Goal: Task Accomplishment & Management: Use online tool/utility

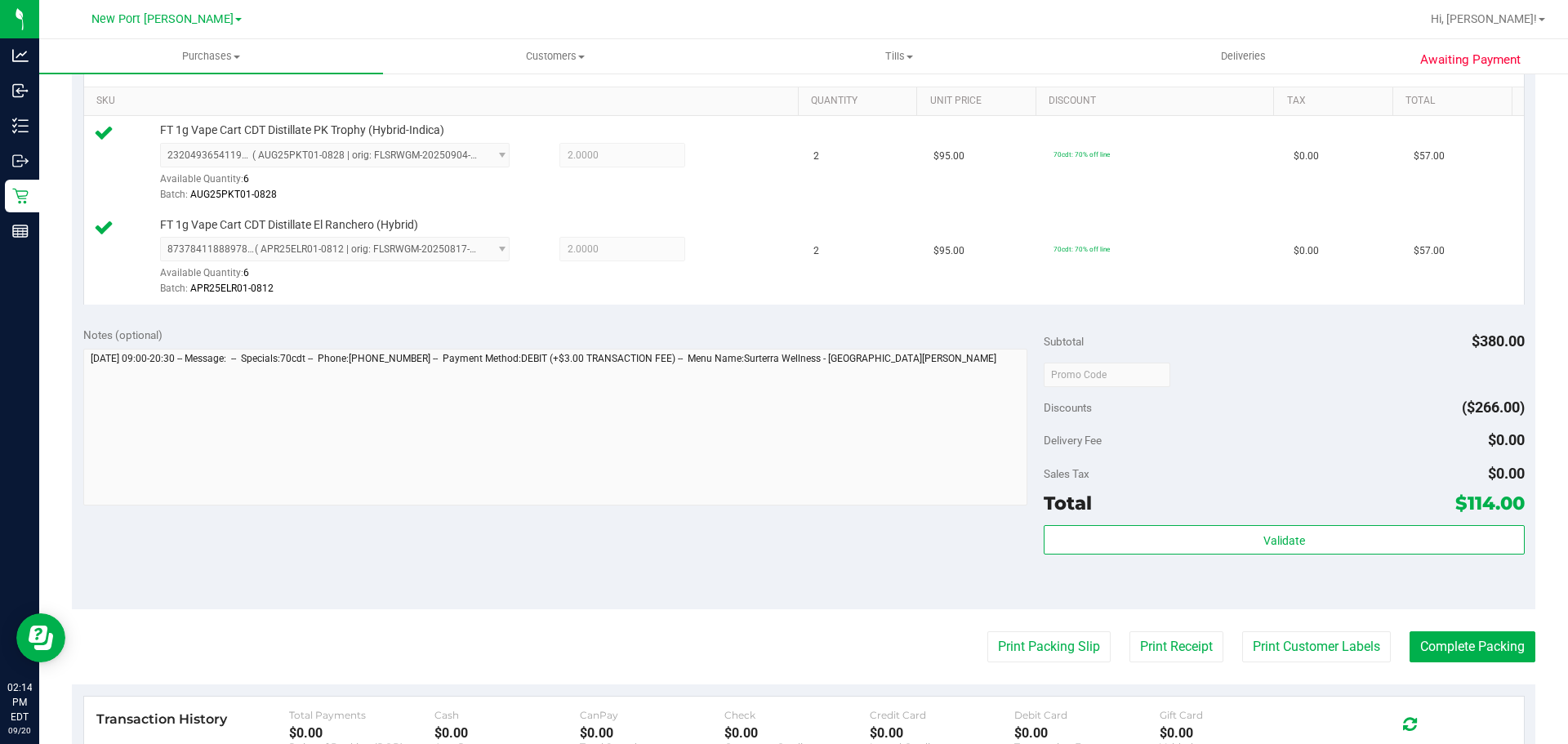
scroll to position [409, 0]
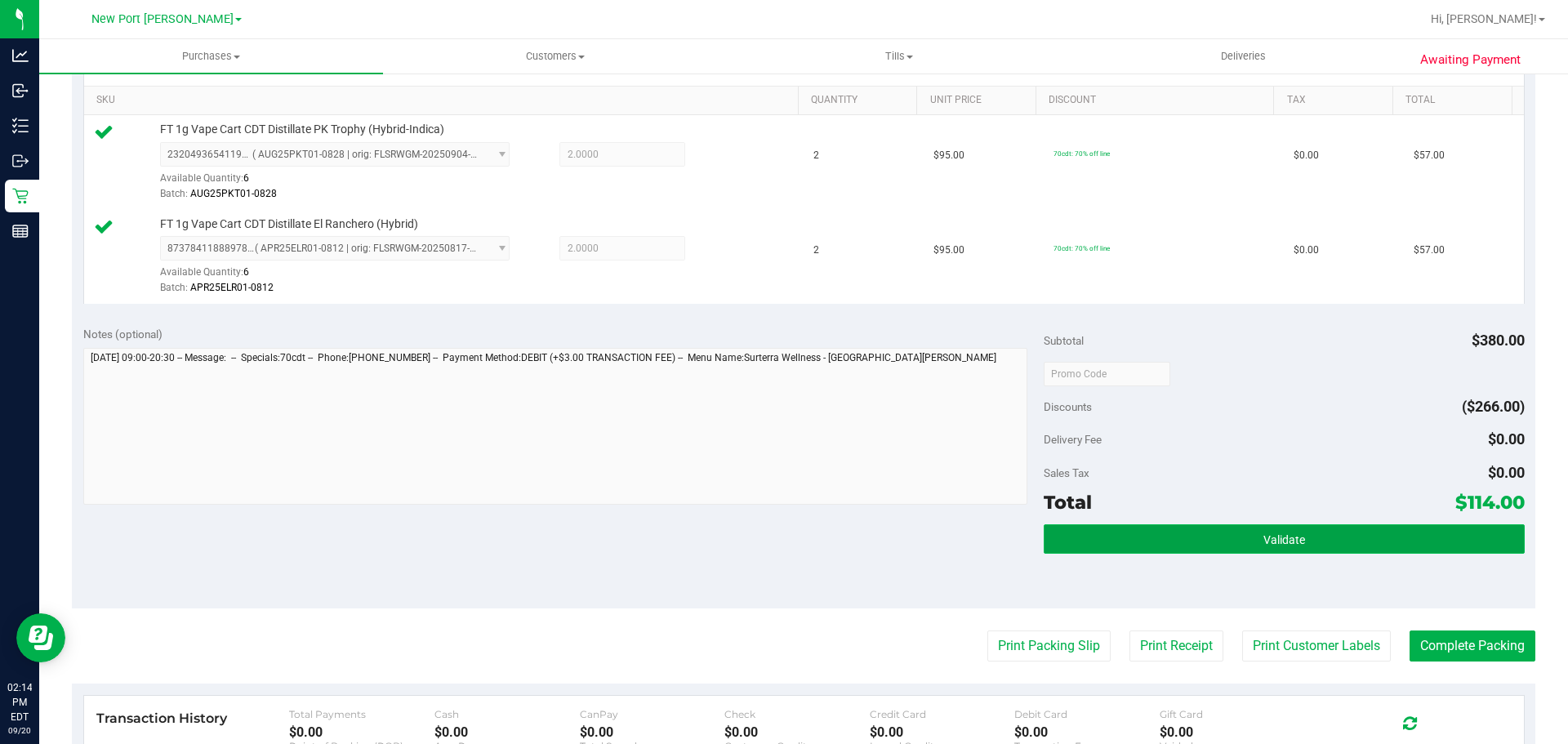
click at [1160, 551] on button "Validate" at bounding box center [1284, 539] width 480 height 29
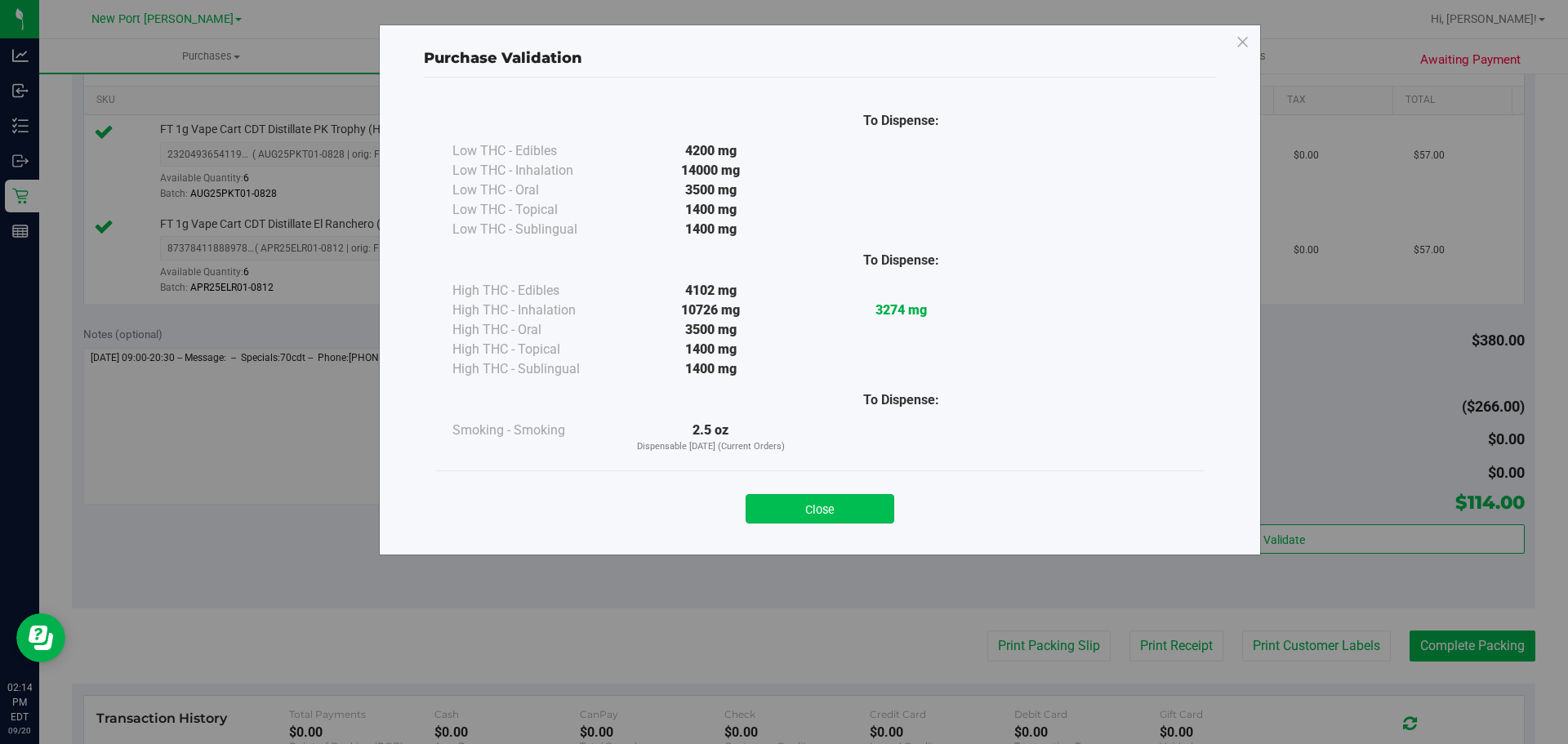
click at [856, 510] on button "Close" at bounding box center [820, 508] width 149 height 29
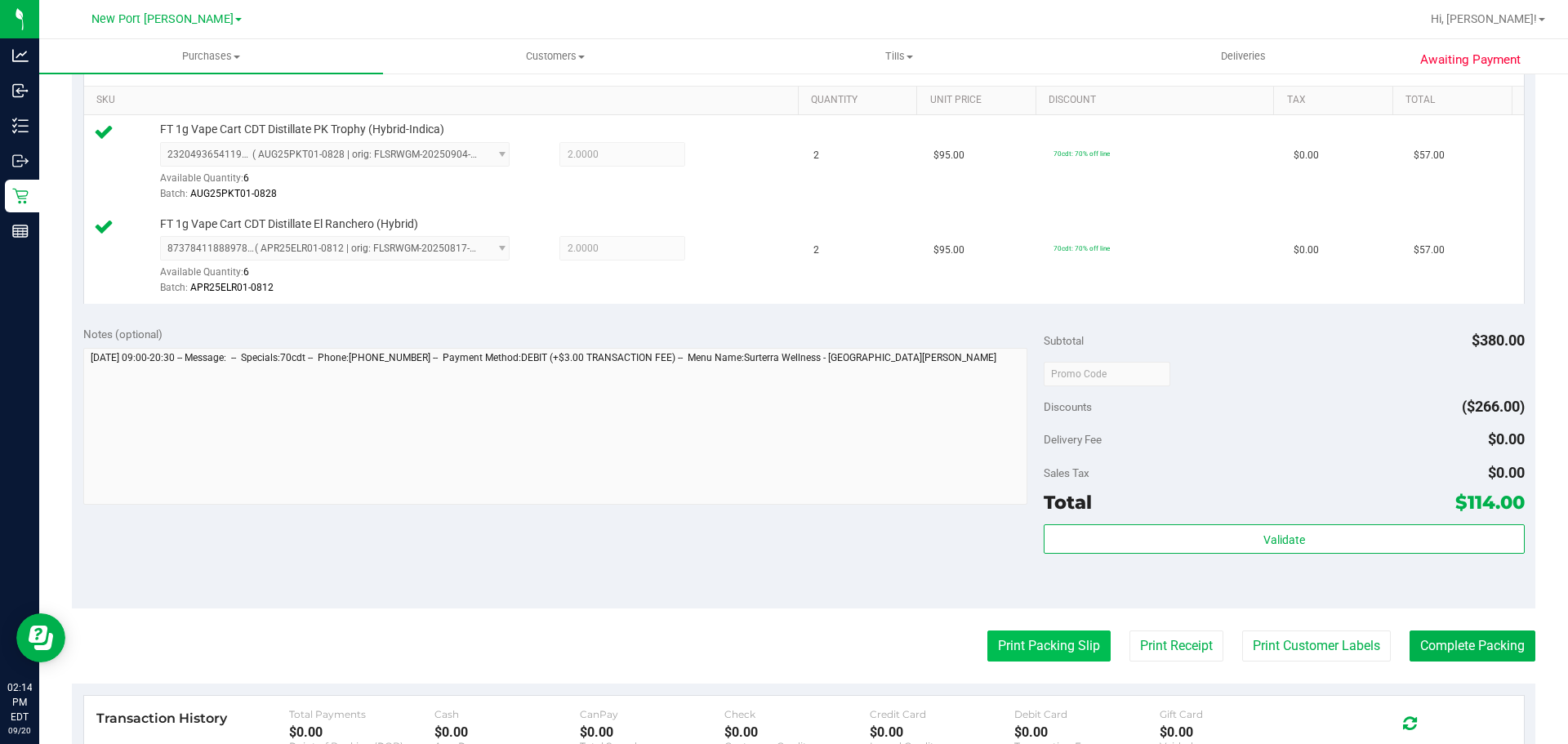
click at [1007, 640] on button "Print Packing Slip" at bounding box center [1049, 646] width 123 height 31
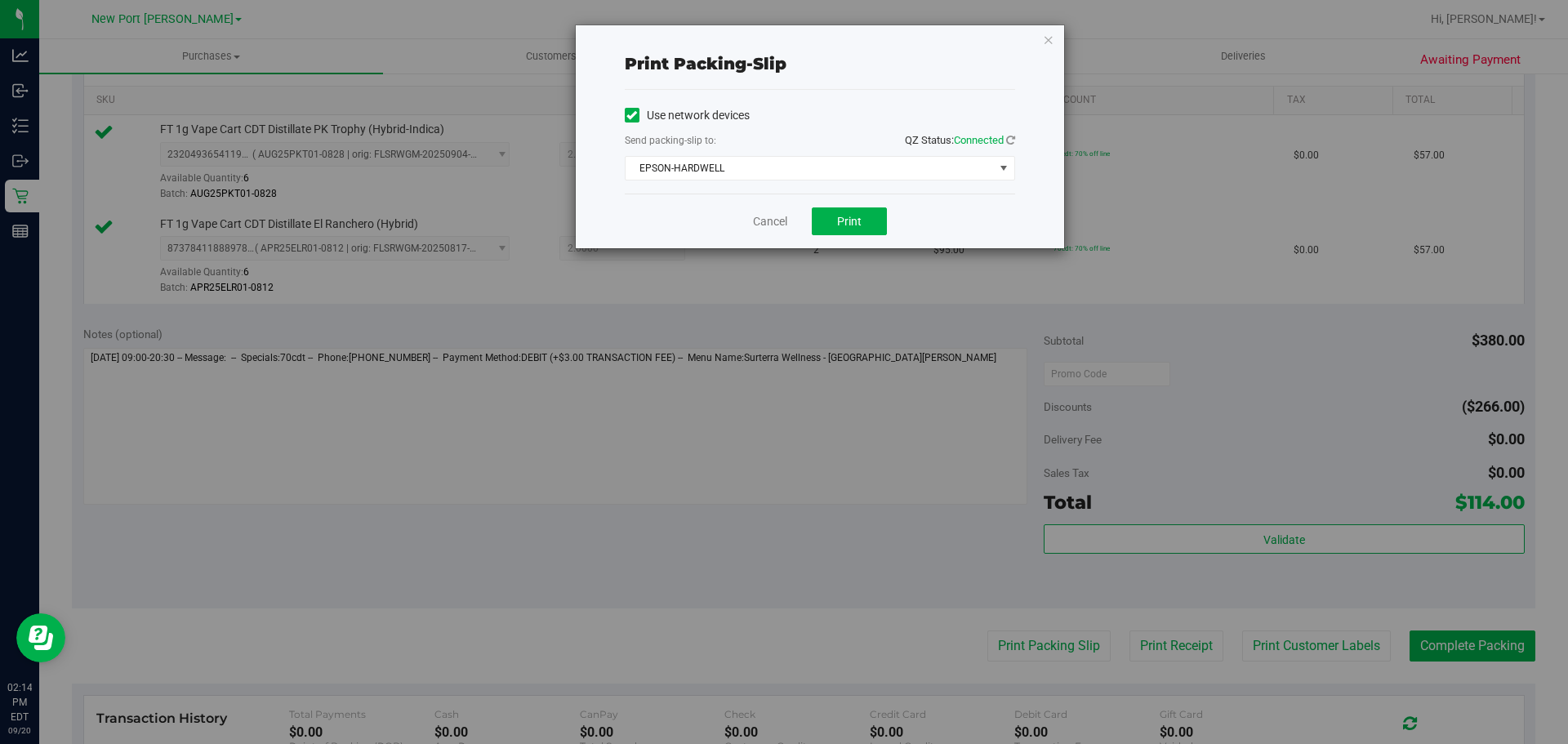
click at [865, 207] on div "Cancel Print" at bounding box center [820, 220] width 391 height 54
click at [861, 233] on button "Print" at bounding box center [850, 220] width 75 height 28
click at [775, 220] on link "Cancel" at bounding box center [770, 221] width 34 height 17
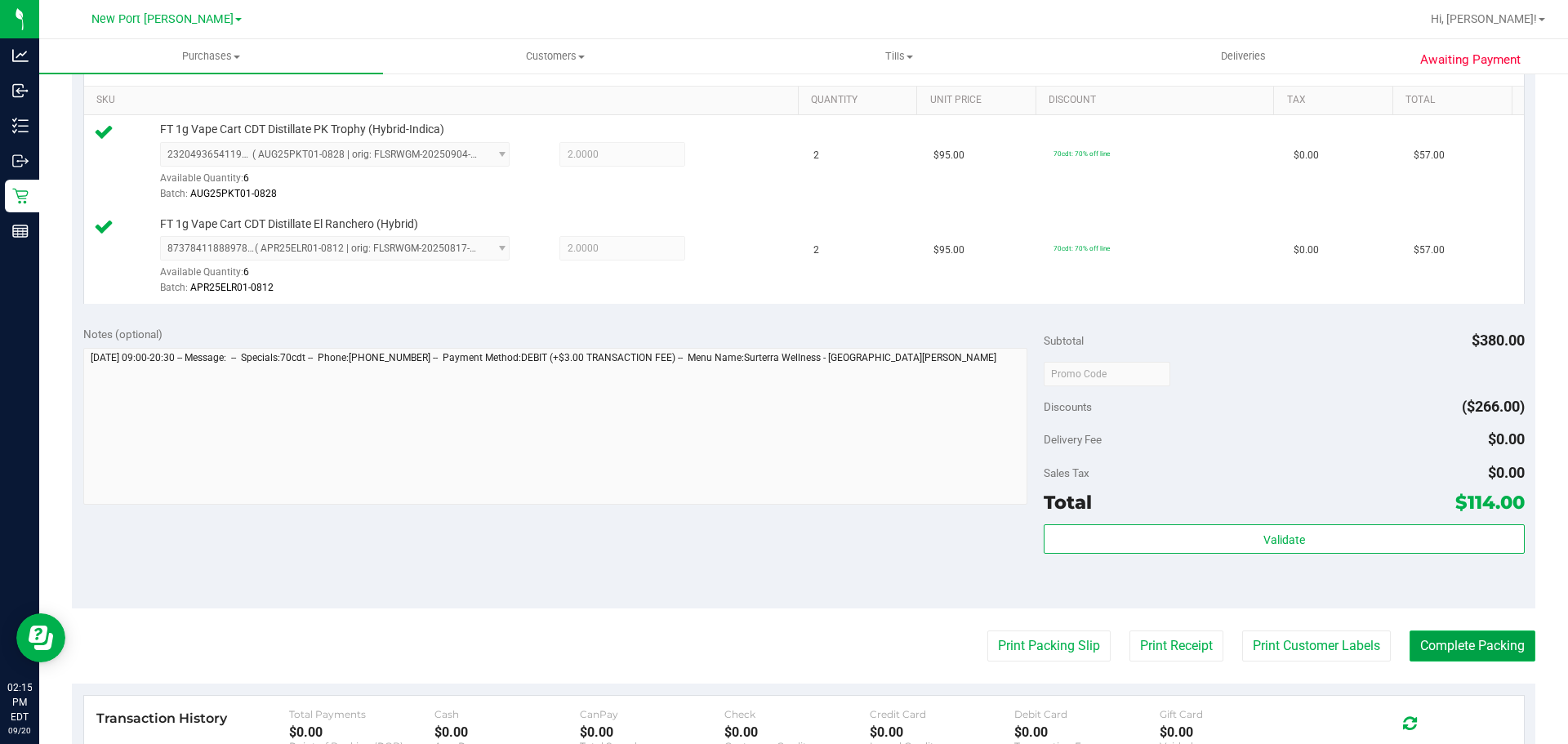
click at [1515, 646] on button "Complete Packing" at bounding box center [1473, 646] width 126 height 31
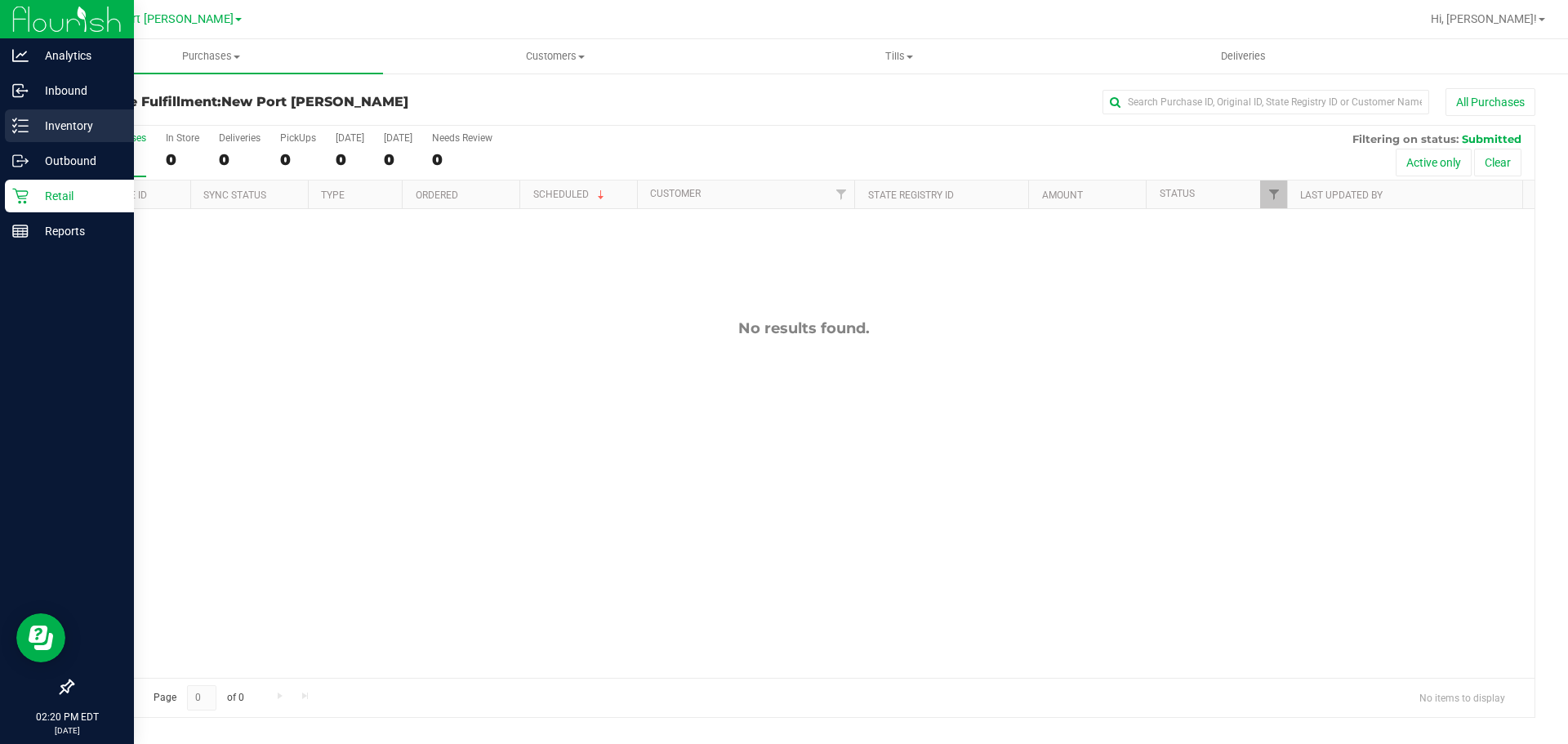
click at [14, 130] on icon at bounding box center [21, 126] width 16 height 16
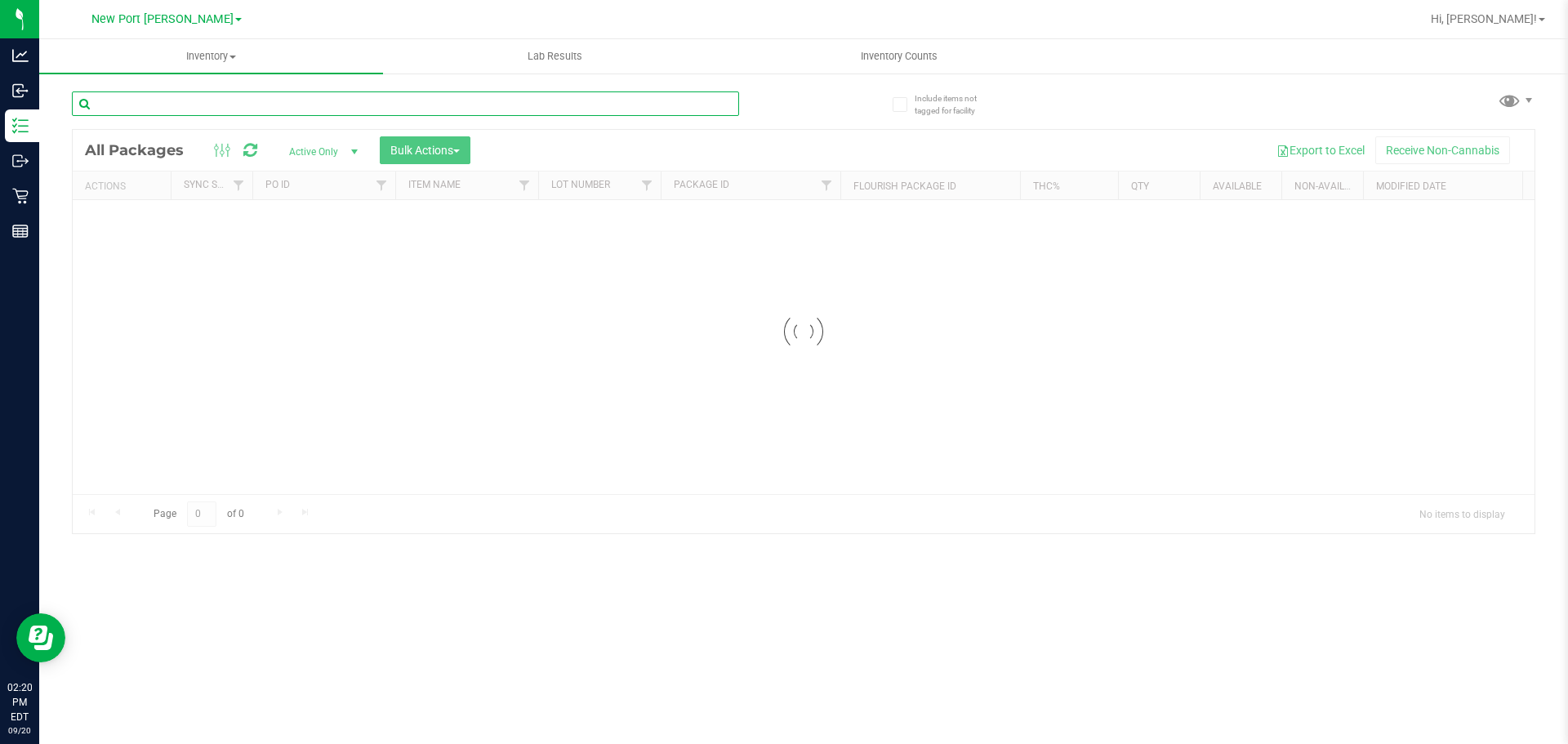
click at [222, 98] on input "text" at bounding box center [406, 103] width 668 height 24
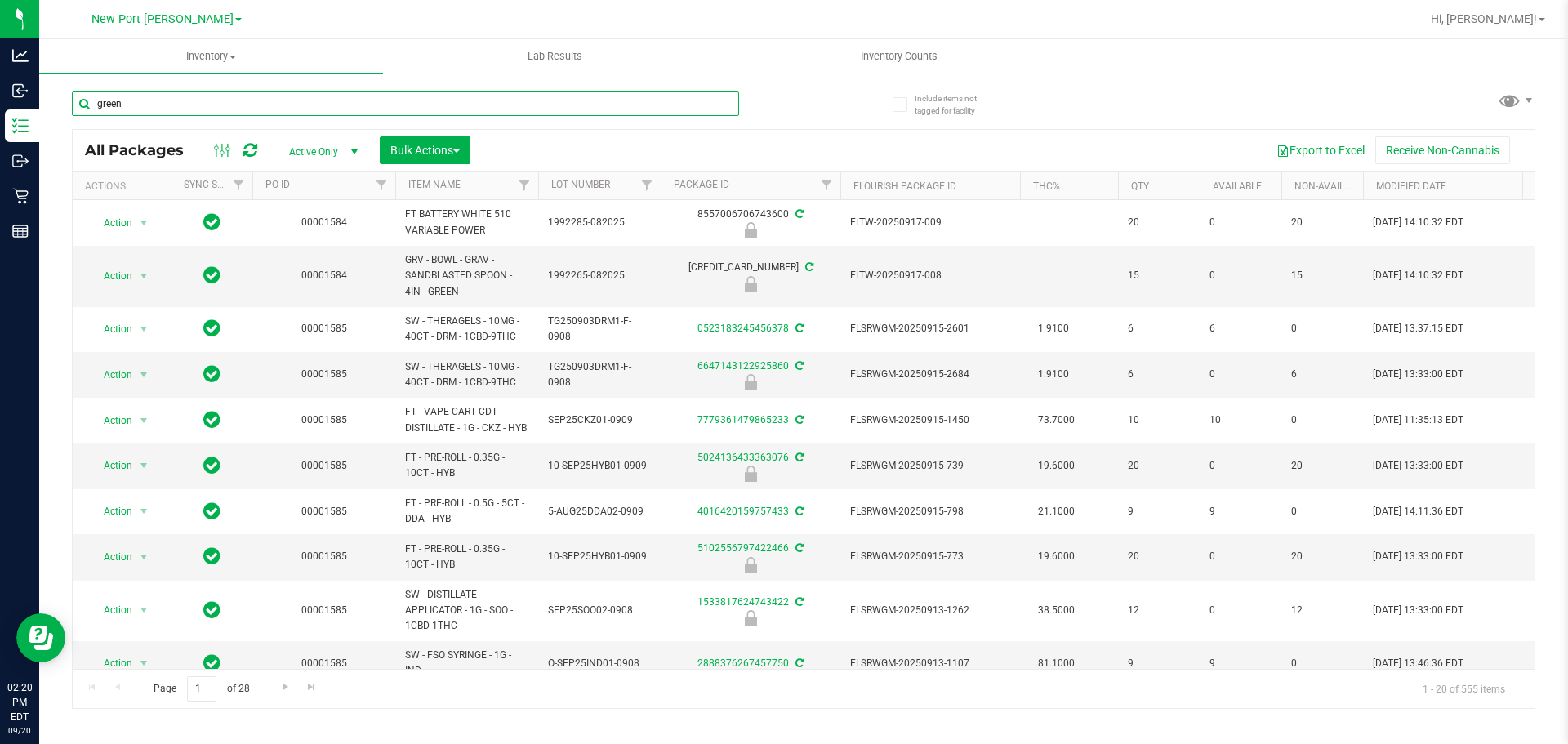
type input "green"
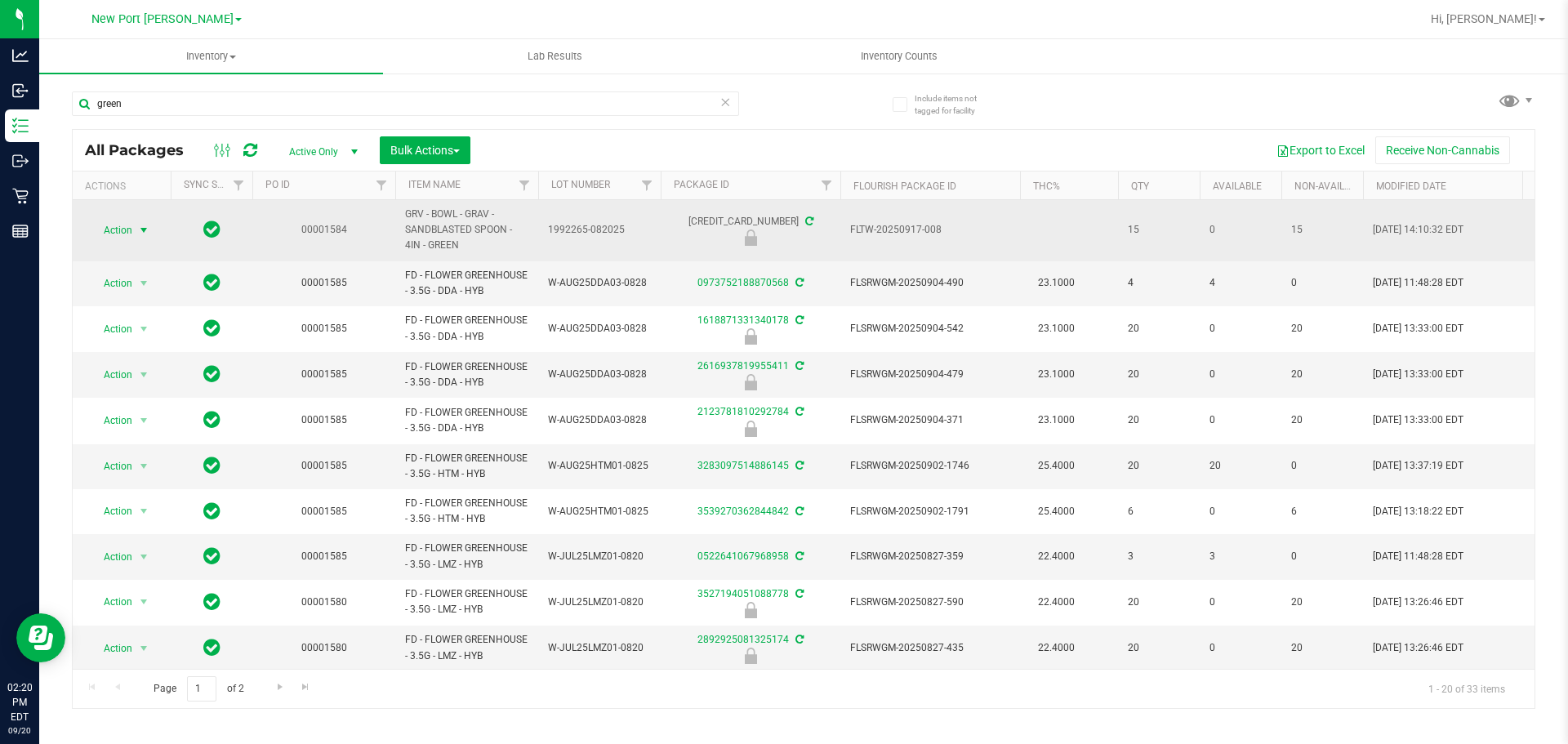
click at [137, 232] on span "select" at bounding box center [144, 230] width 13 height 13
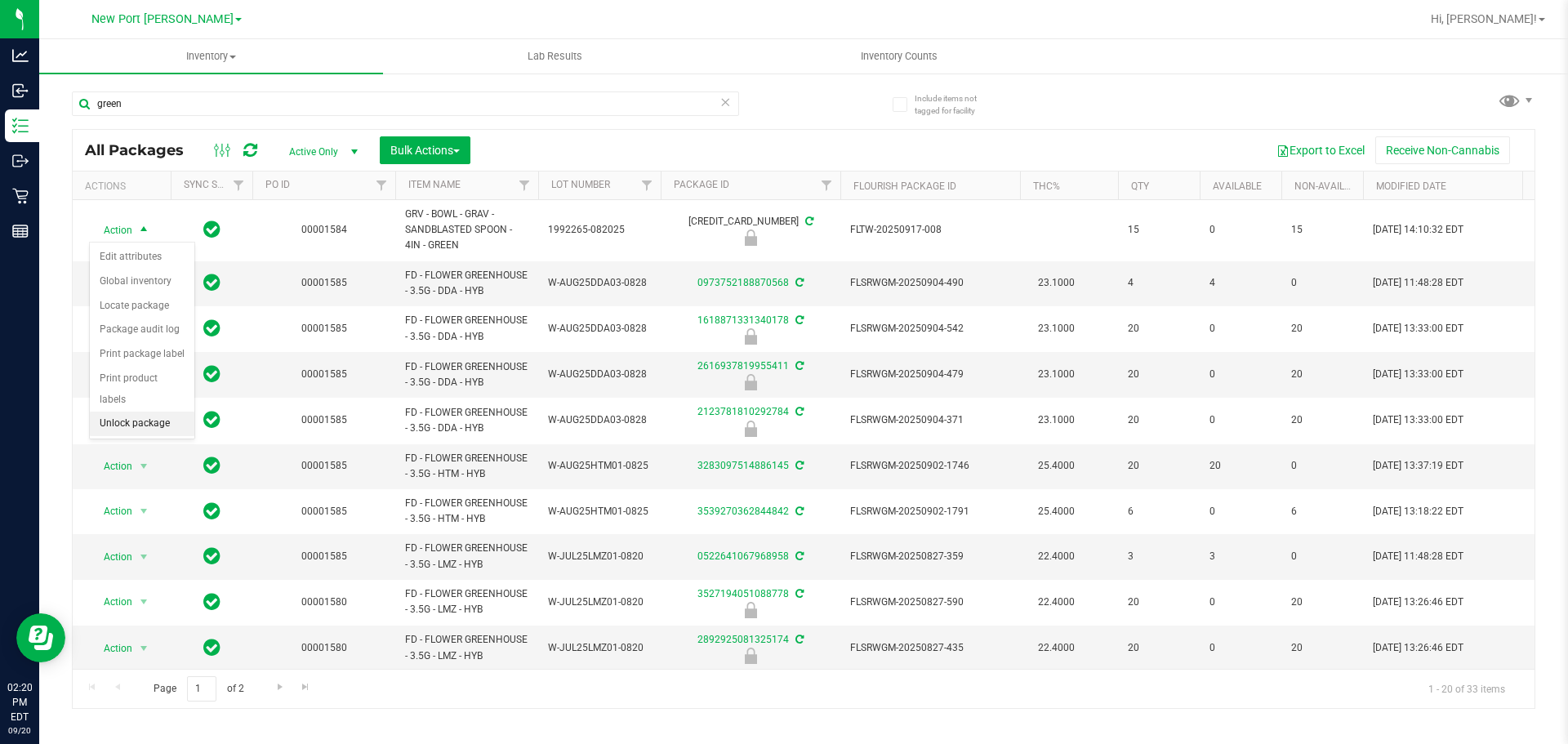
click at [152, 411] on li "Unlock package" at bounding box center [142, 423] width 104 height 24
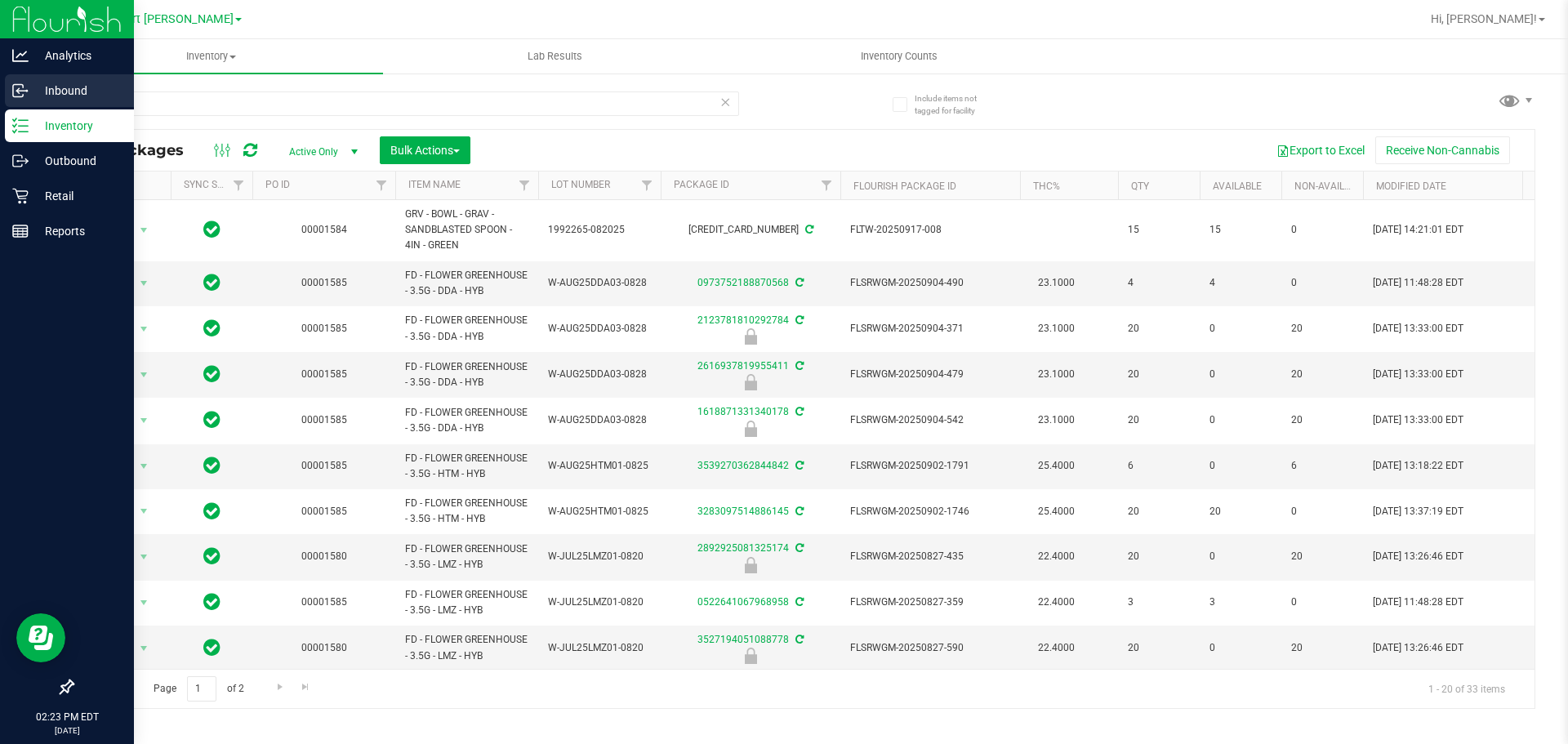
click at [20, 104] on div "Inbound" at bounding box center [69, 90] width 129 height 33
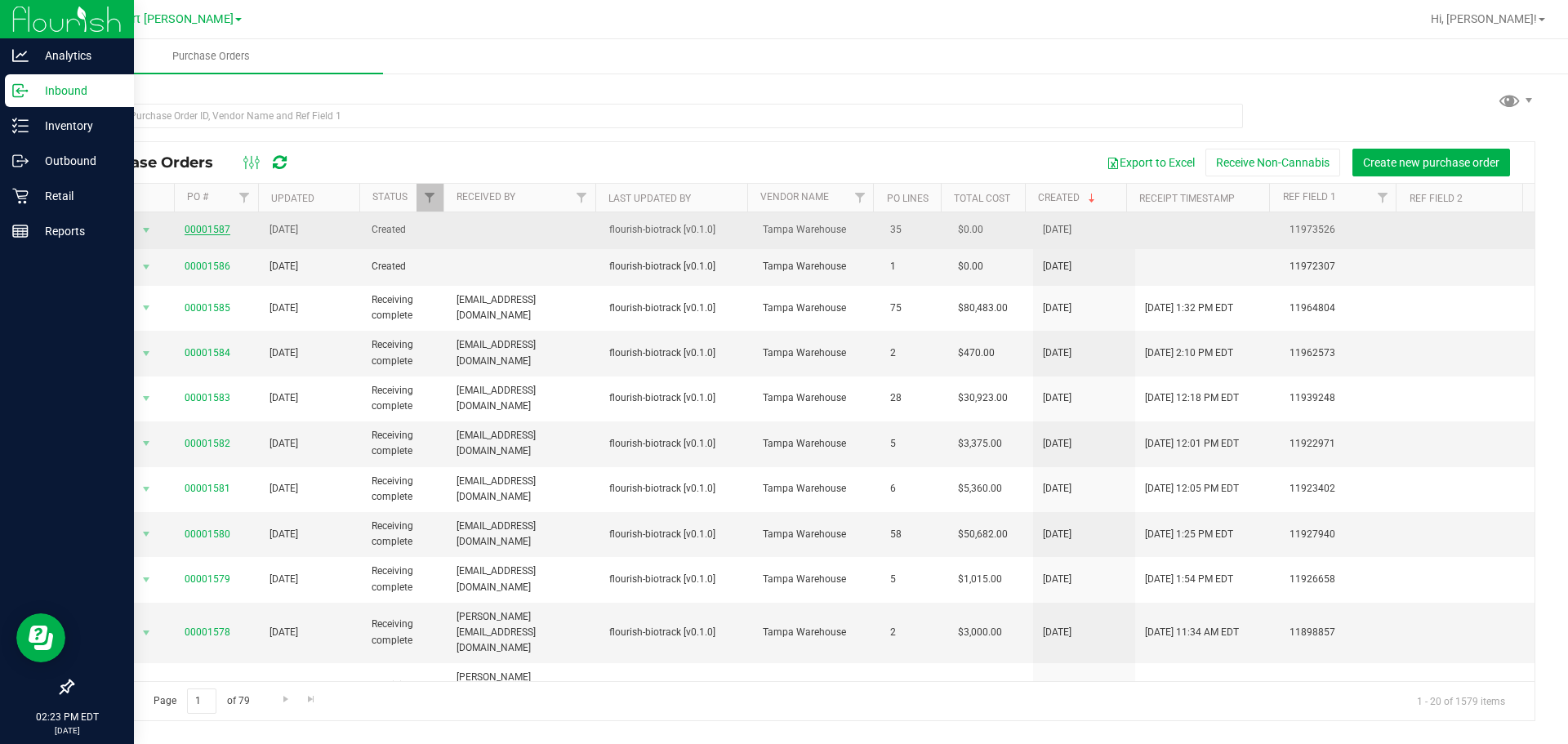
click at [194, 224] on link "00001587" at bounding box center [207, 229] width 46 height 12
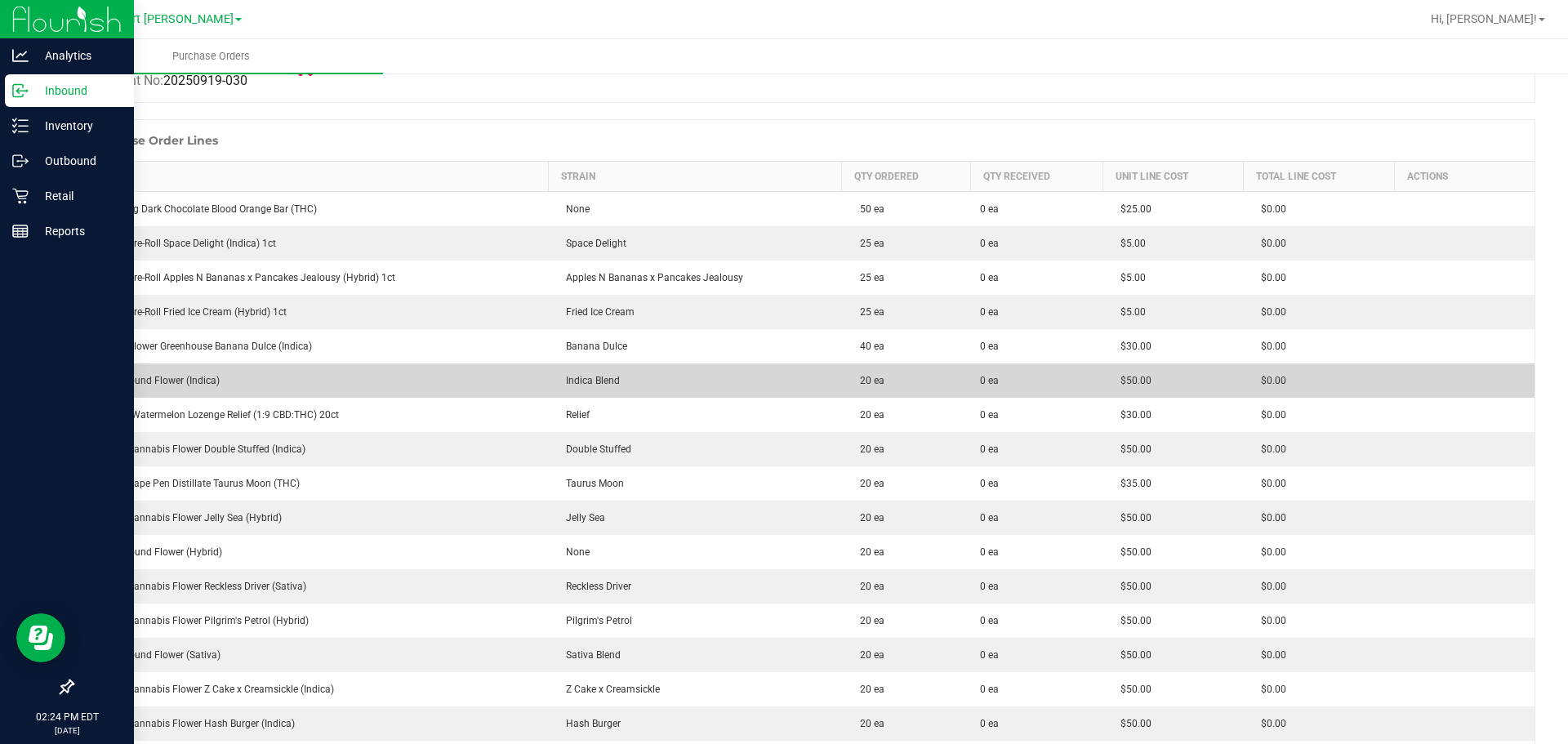
scroll to position [163, 0]
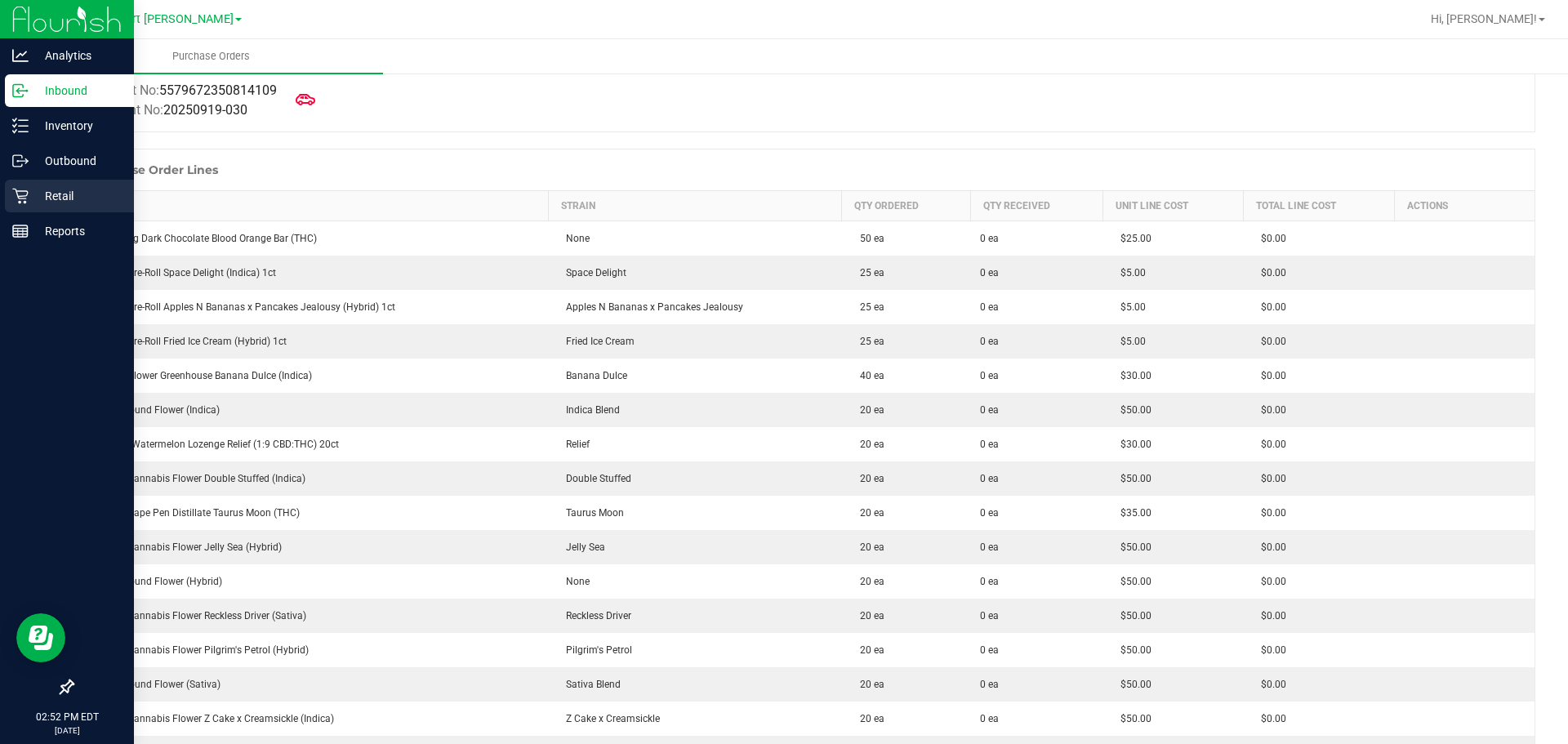
click at [71, 199] on p "Retail" at bounding box center [78, 196] width 98 height 20
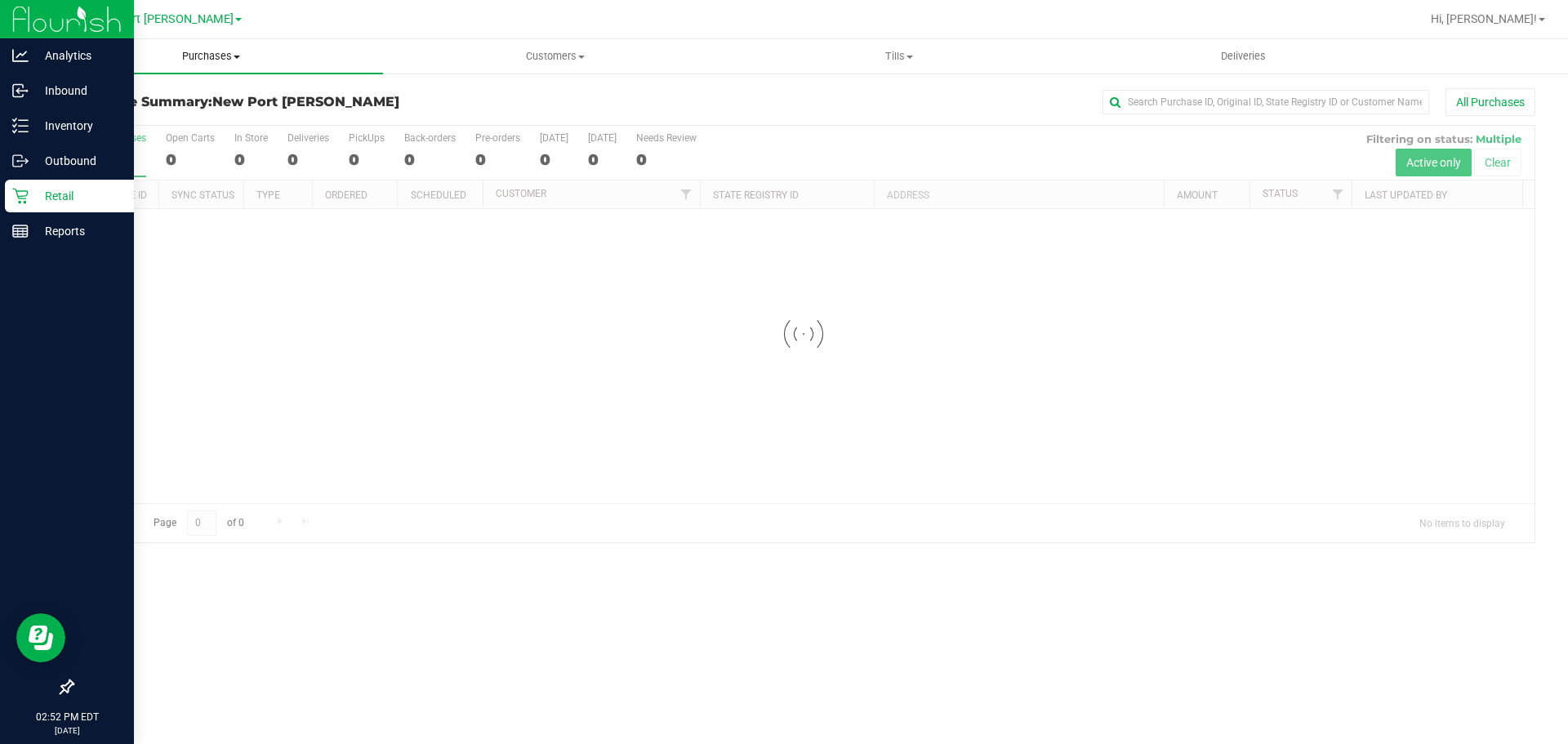
click at [210, 62] on span "Purchases" at bounding box center [211, 56] width 344 height 14
click at [187, 114] on li "Fulfillment" at bounding box center [211, 119] width 344 height 20
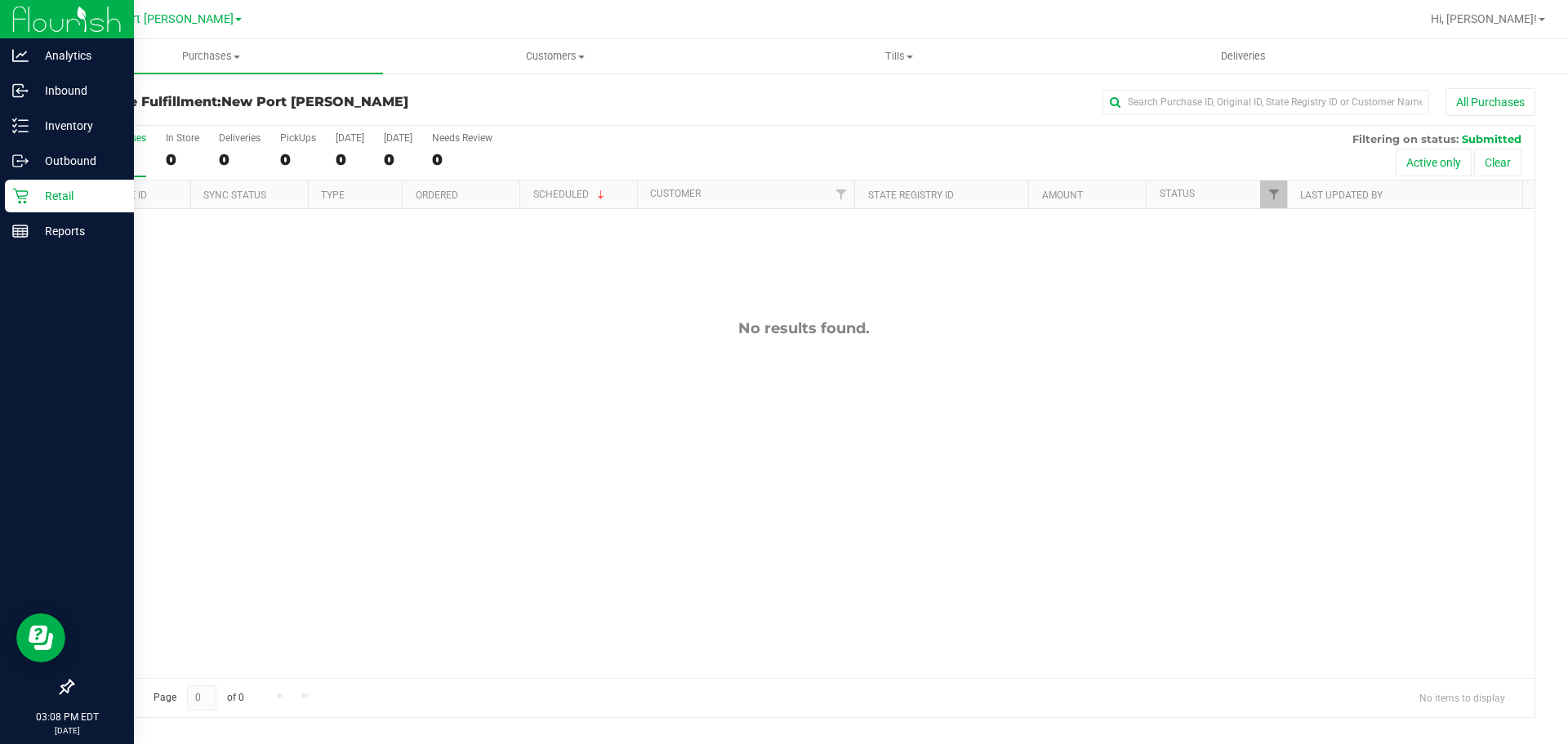
click at [319, 285] on div "No results found." at bounding box center [803, 498] width 1462 height 579
click at [64, 198] on p "Retail" at bounding box center [78, 196] width 98 height 20
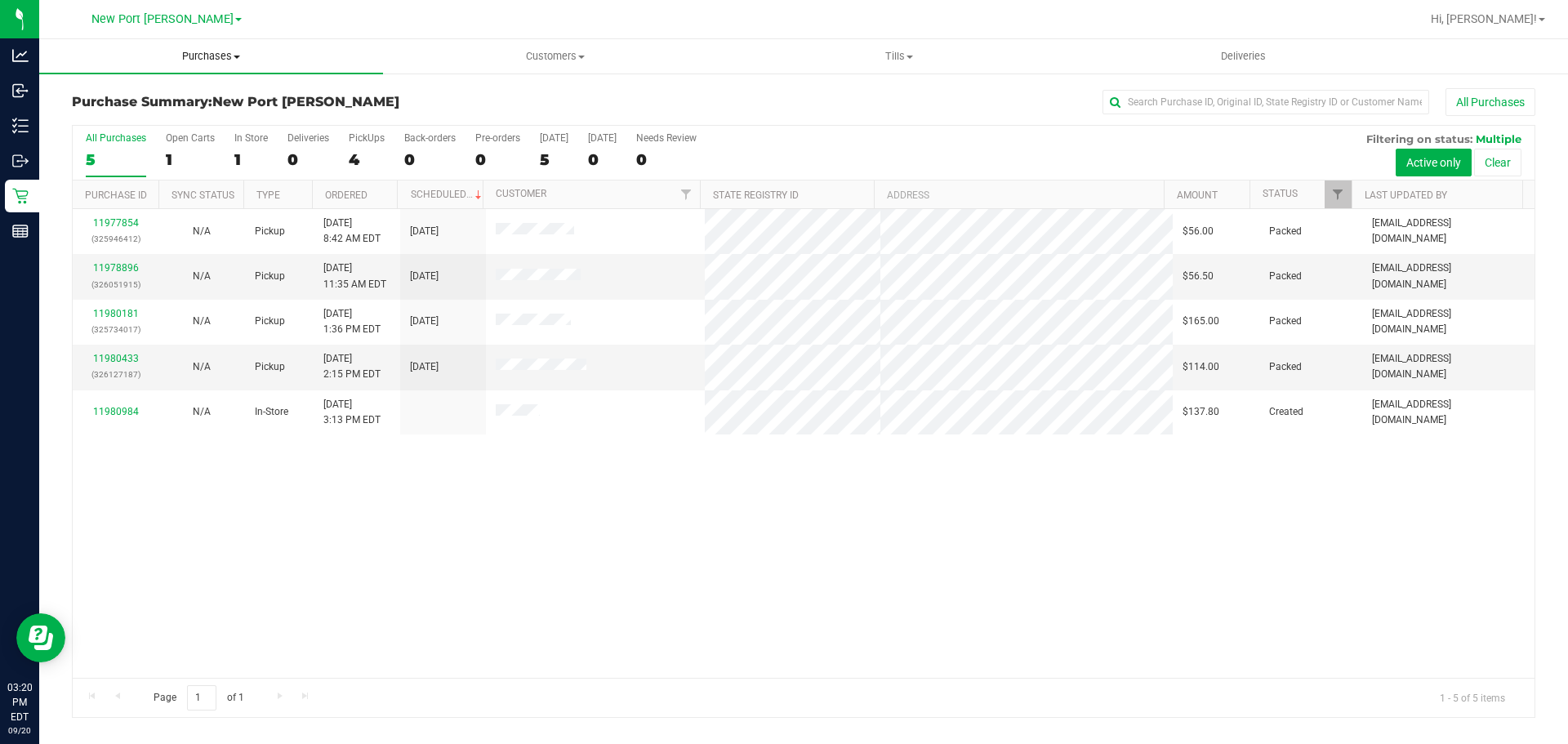
click at [236, 53] on span "Purchases" at bounding box center [211, 56] width 344 height 14
click at [128, 120] on span "Fulfillment" at bounding box center [89, 118] width 101 height 14
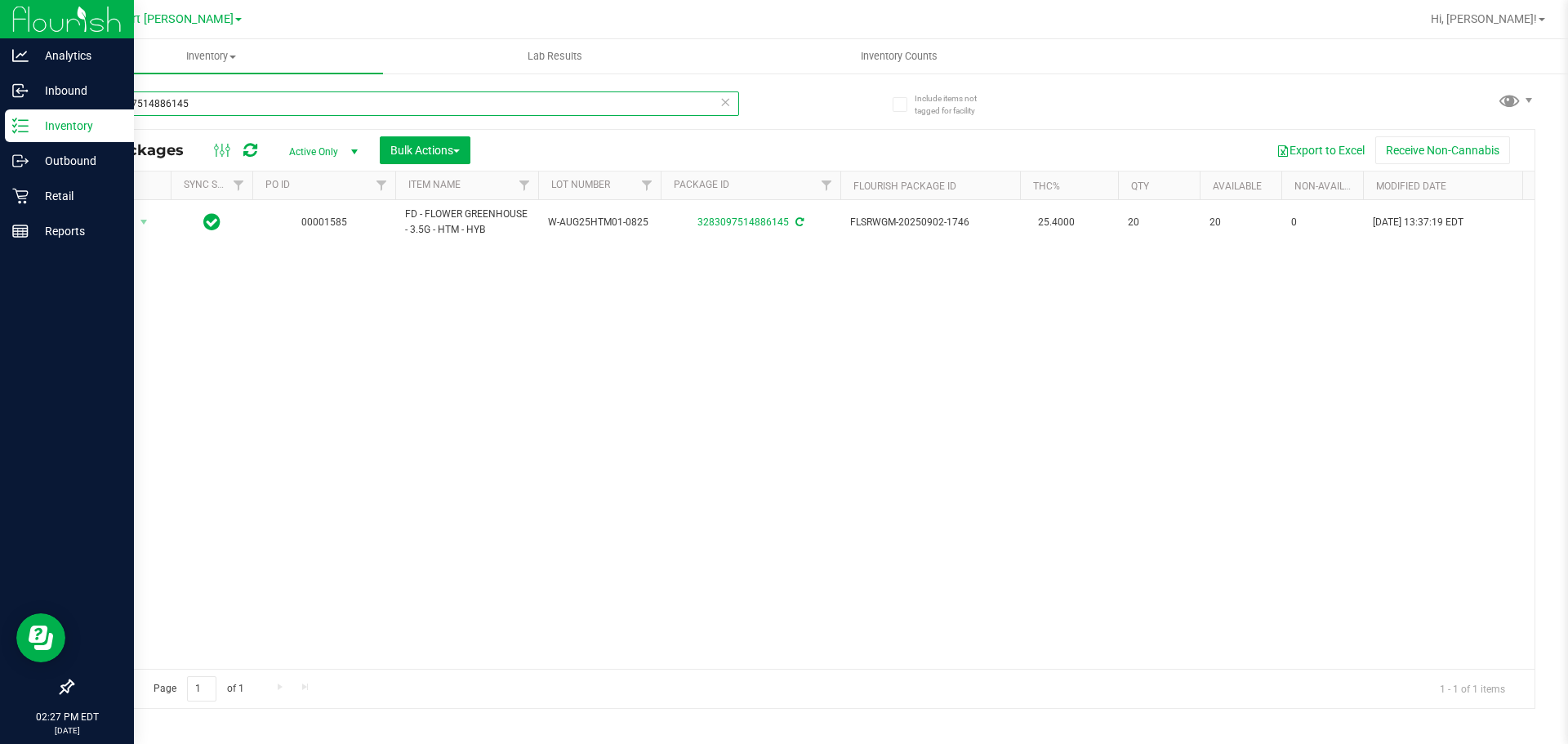
drag, startPoint x: 220, startPoint y: 92, endPoint x: 5, endPoint y: 112, distance: 215.9
click at [5, 112] on div "Analytics Inbound Inventory Outbound Retail Reports 02:27 PM EDT 09/20/2025 09/…" at bounding box center [784, 372] width 1568 height 744
type input "gpe"
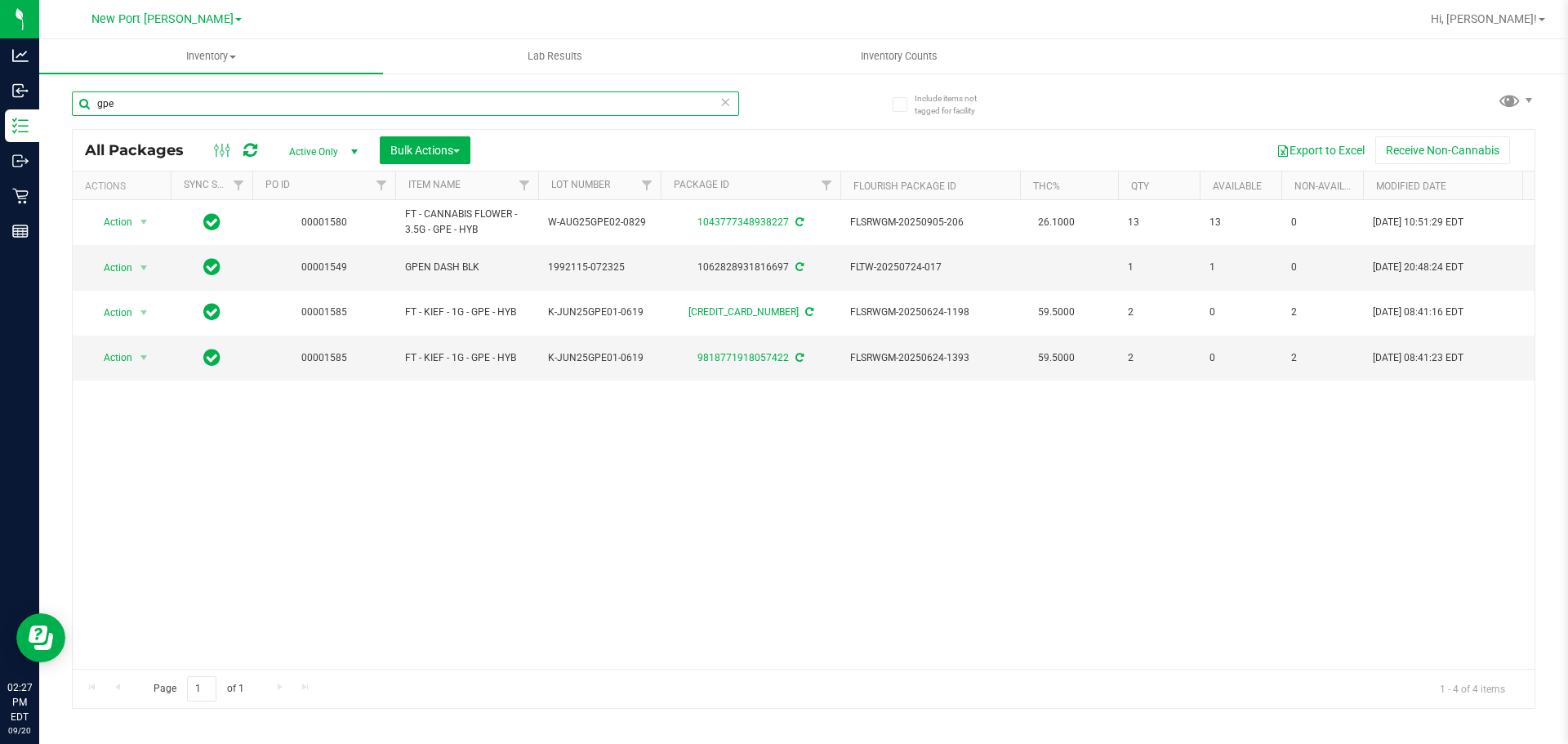
drag, startPoint x: 168, startPoint y: 104, endPoint x: 49, endPoint y: 99, distance: 119.1
click at [49, 99] on div "Include items not tagged for facility gpe All Packages Active Only Active Only …" at bounding box center [803, 321] width 1529 height 498
type input "snp"
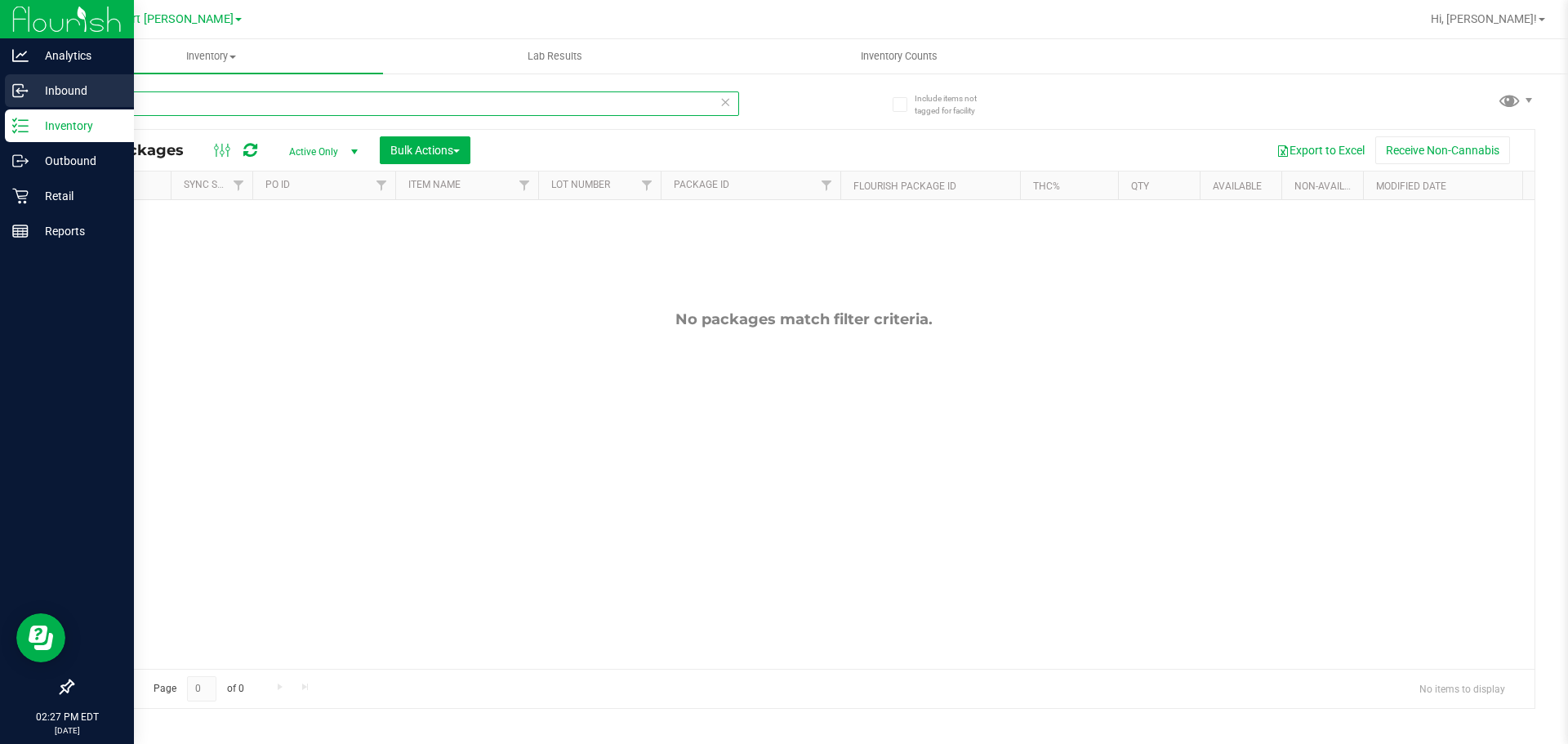
drag, startPoint x: 101, startPoint y: 103, endPoint x: 18, endPoint y: 78, distance: 86.7
click at [21, 79] on div "Analytics Inbound Inventory Outbound Retail Reports 02:27 PM EDT 09/20/2025 09/…" at bounding box center [784, 372] width 1568 height 744
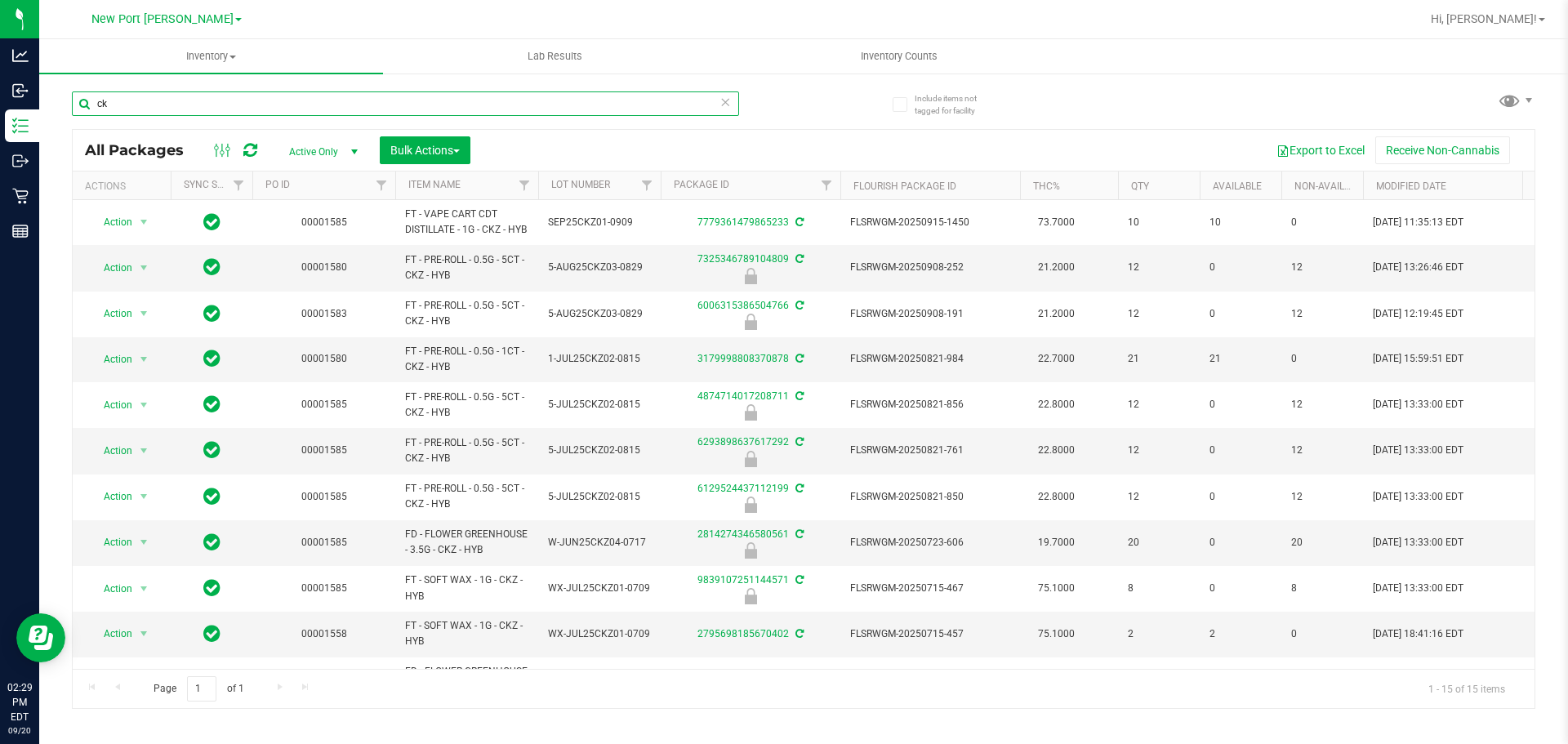
type input "c"
type input "f"
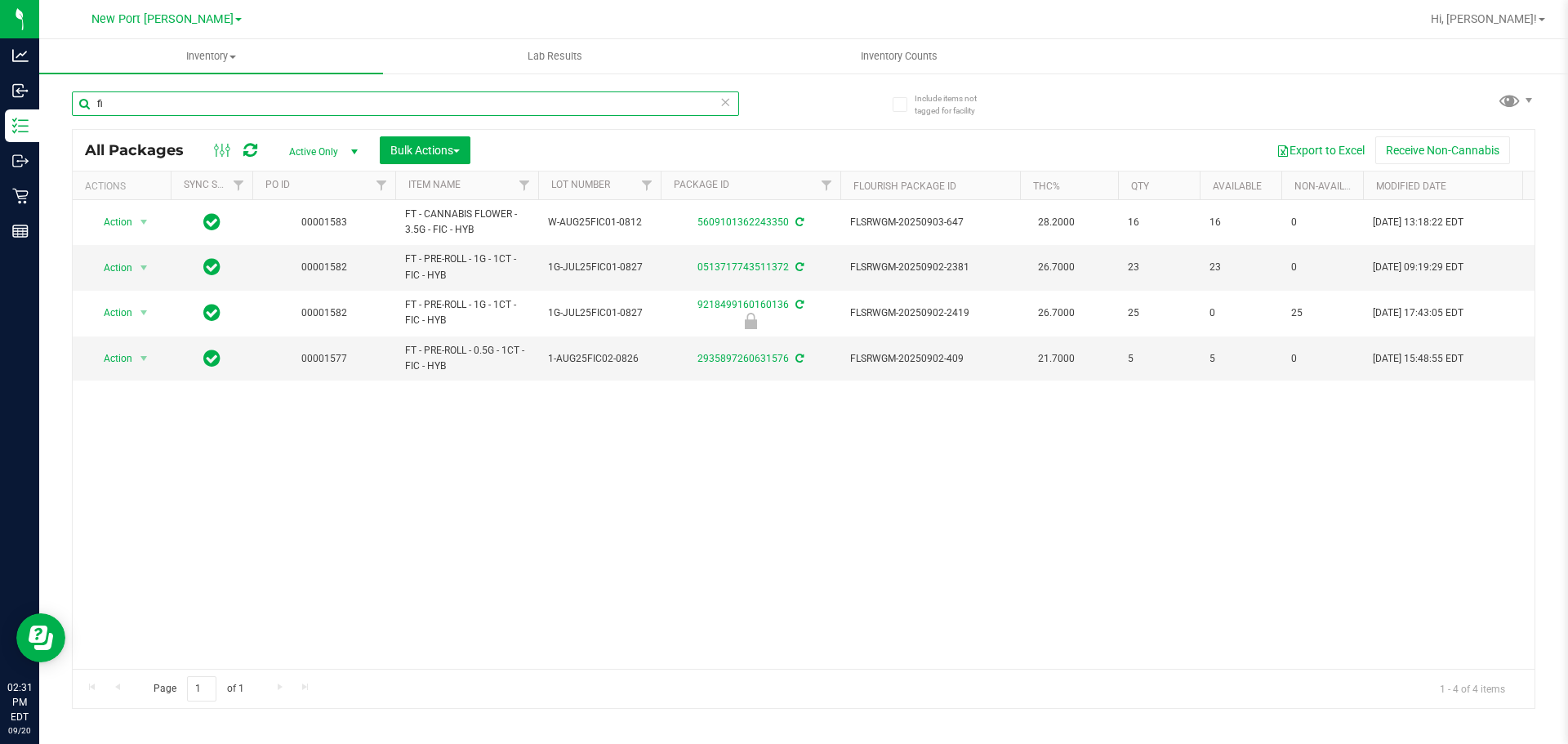
type input "f"
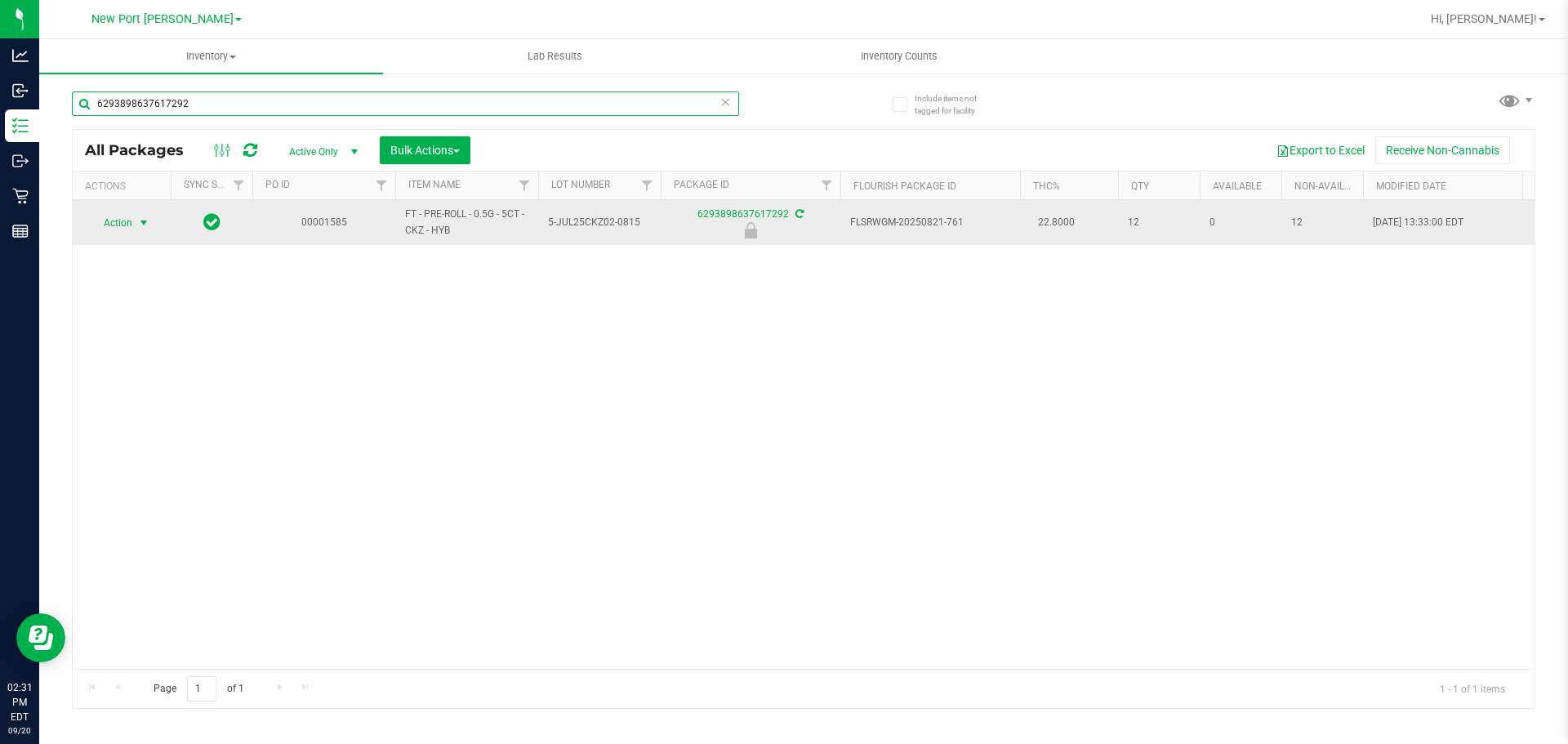
type input "6293898637617292"
click at [146, 225] on span "select" at bounding box center [144, 223] width 13 height 13
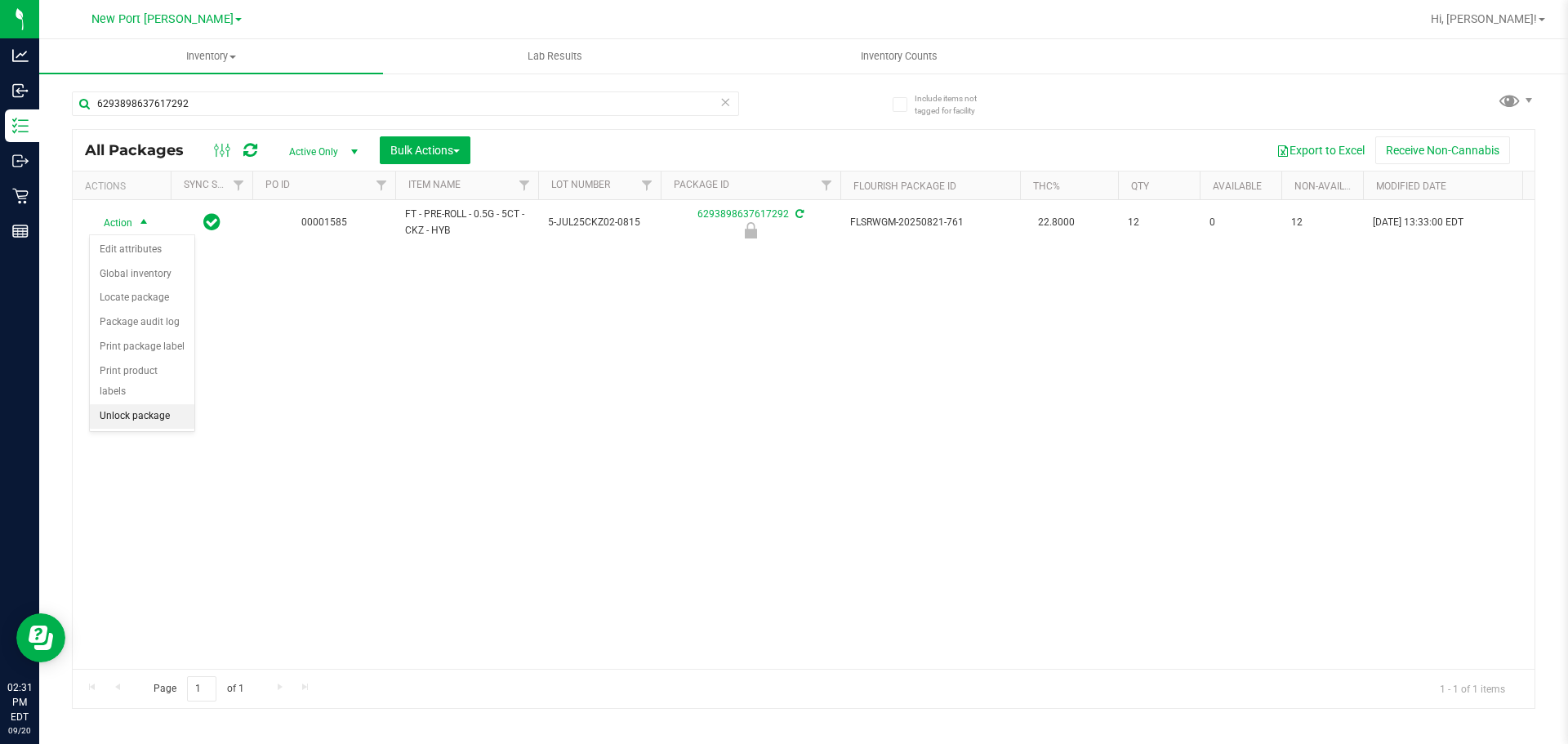
click at [144, 404] on li "Unlock package" at bounding box center [142, 416] width 104 height 24
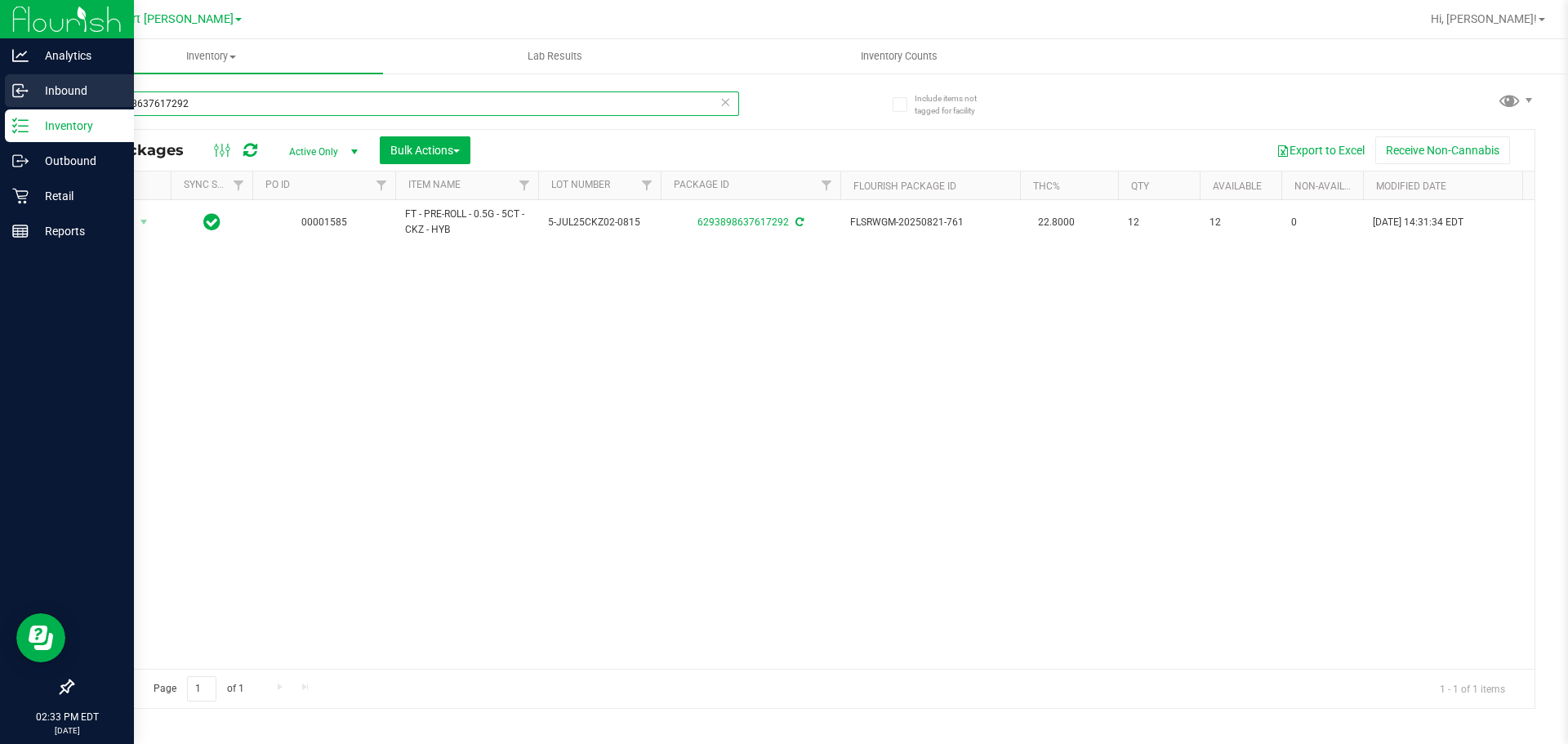
drag, startPoint x: 253, startPoint y: 99, endPoint x: 3, endPoint y: 102, distance: 250.0
click at [4, 104] on div "Analytics Inbound Inventory Outbound Retail Reports 02:33 PM EDT 09/20/2025 09/…" at bounding box center [784, 372] width 1568 height 744
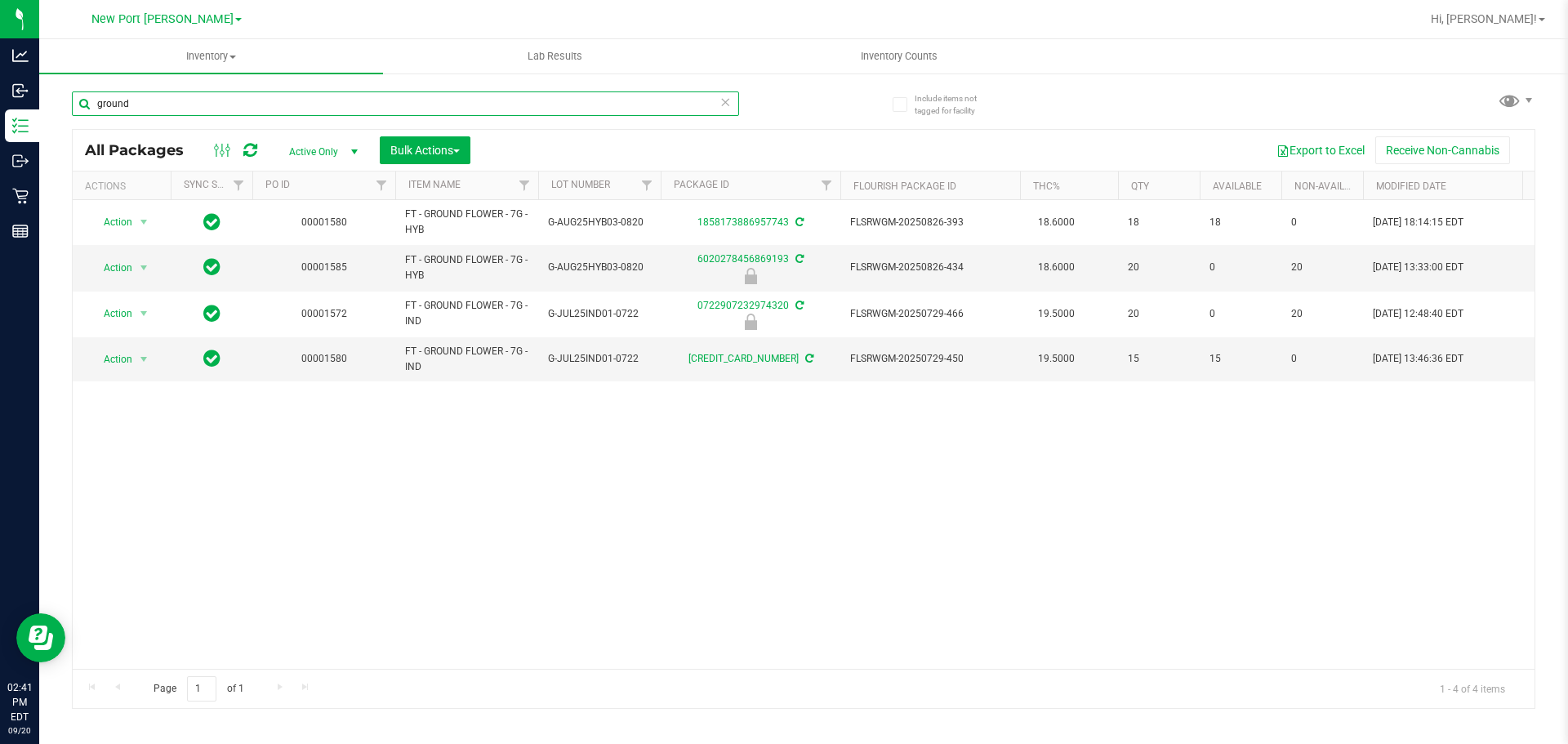
type input "ground"
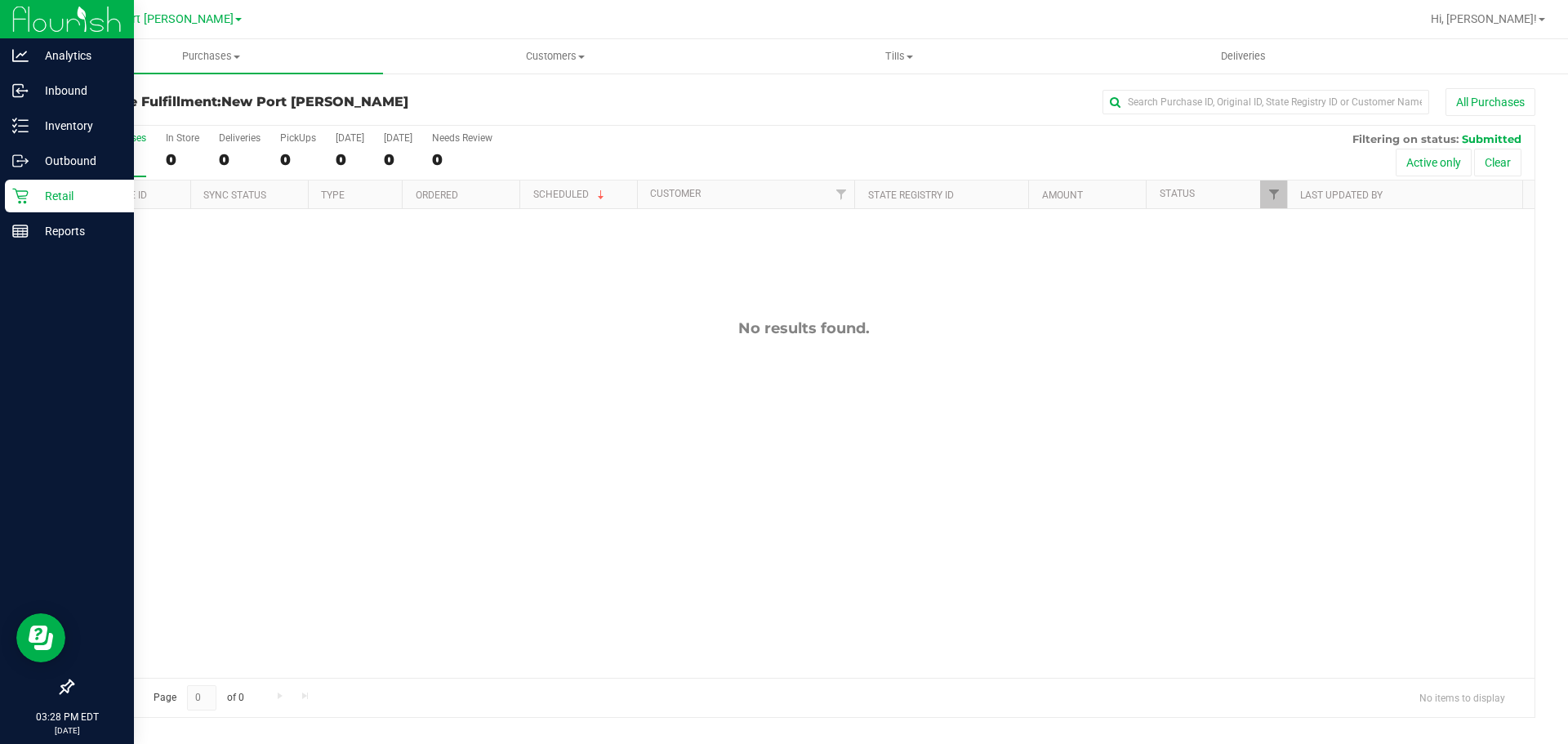
click at [62, 193] on p "Retail" at bounding box center [78, 196] width 98 height 20
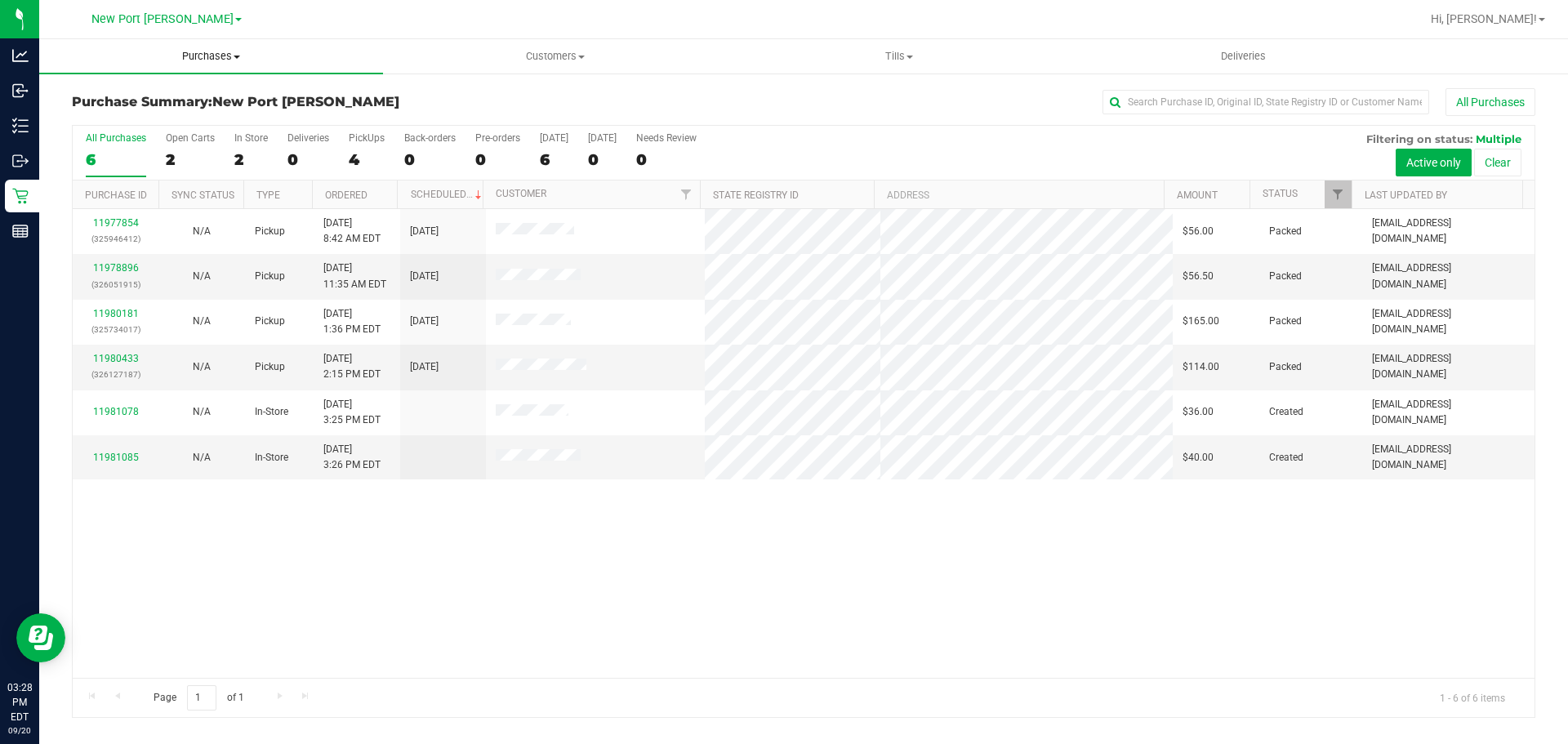
click at [236, 54] on span "Purchases" at bounding box center [211, 56] width 344 height 14
click at [135, 119] on span "Fulfillment" at bounding box center [89, 118] width 101 height 14
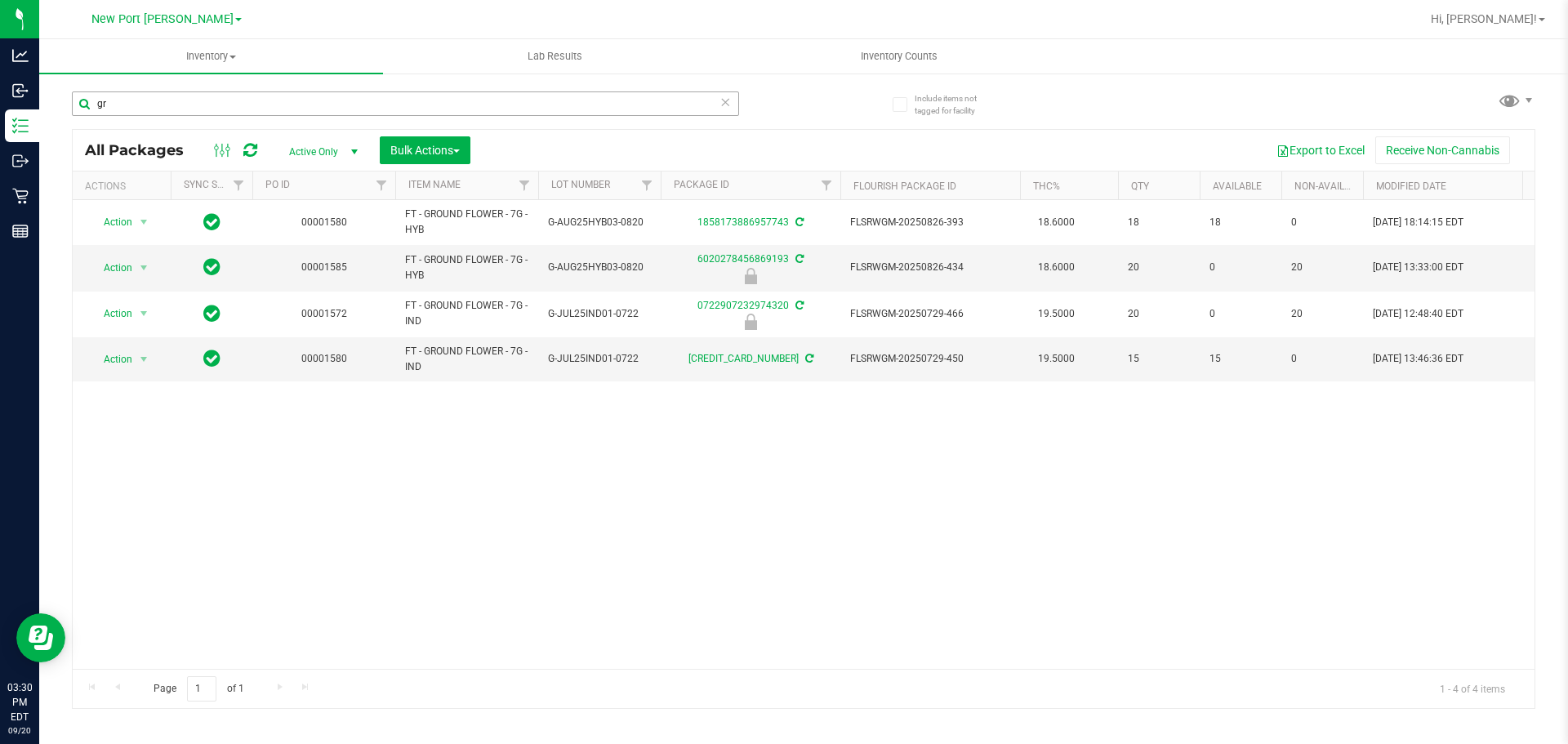
type input "g"
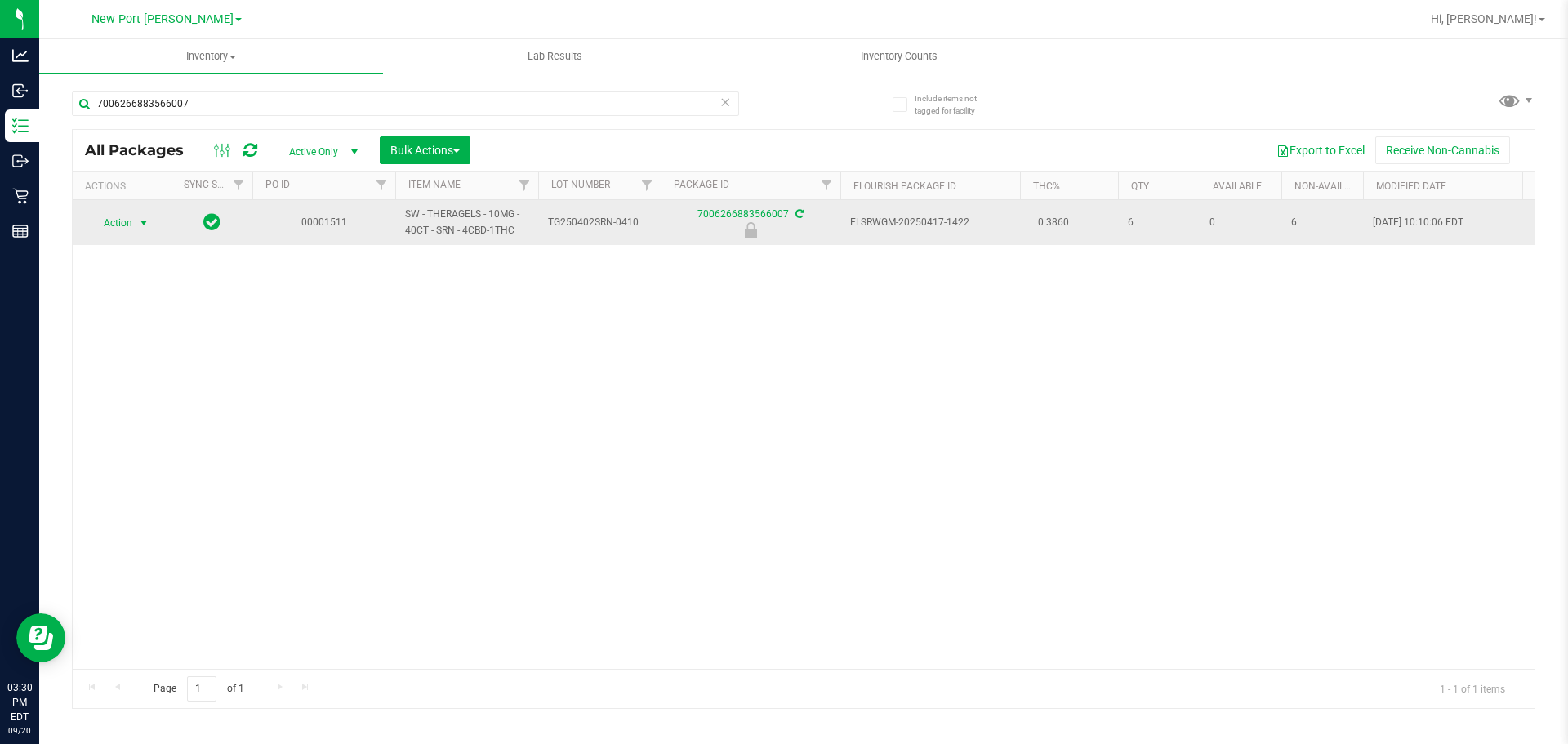
type input "7006266883566007"
click at [146, 217] on span "select" at bounding box center [144, 223] width 13 height 13
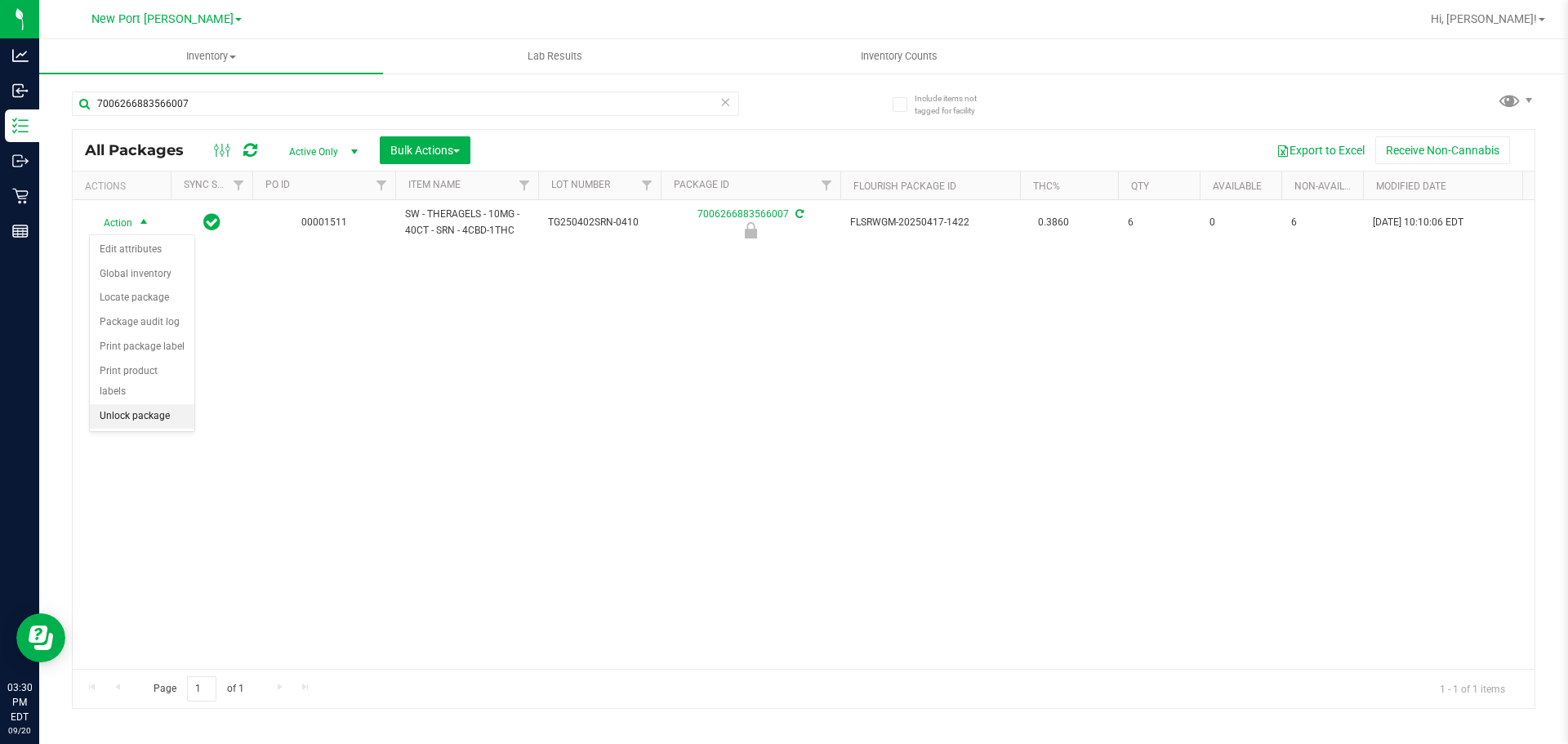
click at [162, 404] on li "Unlock package" at bounding box center [142, 416] width 104 height 24
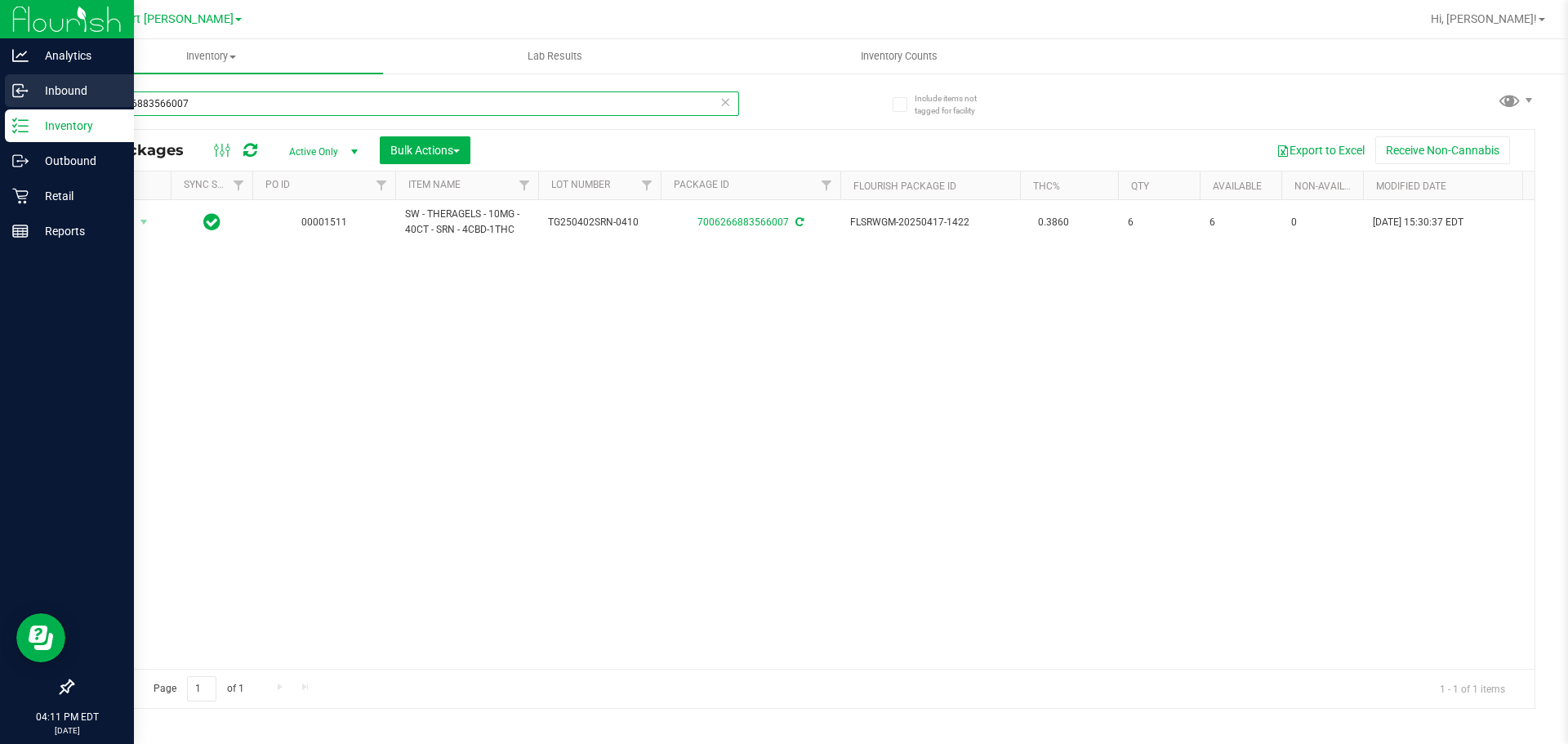
drag, startPoint x: 203, startPoint y: 95, endPoint x: 23, endPoint y: 100, distance: 180.1
click at [23, 100] on div "Analytics Inbound Inventory Outbound Retail Reports 04:11 PM EDT 09/20/2025 09/…" at bounding box center [784, 372] width 1568 height 744
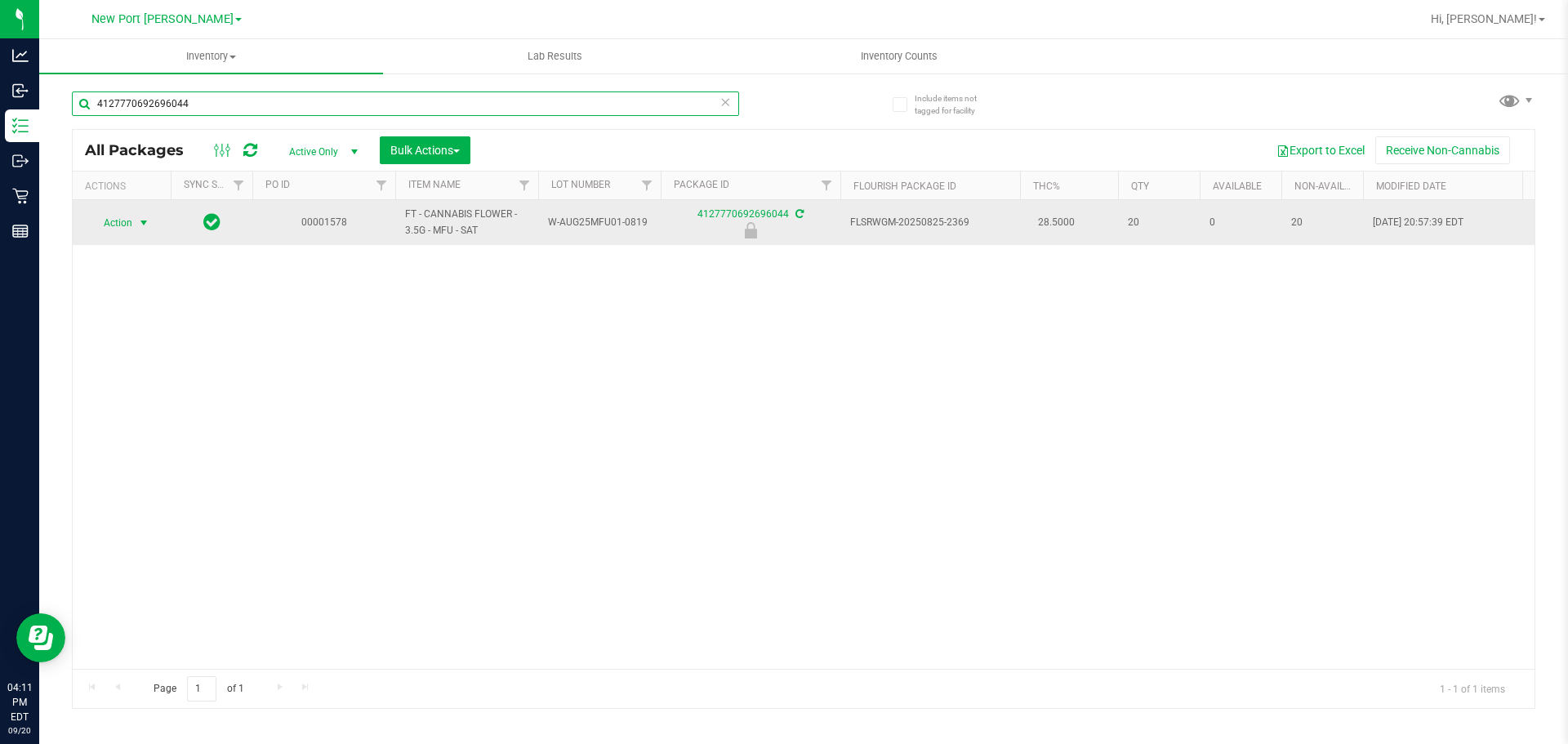
type input "4127770692696044"
click at [147, 222] on span "select" at bounding box center [144, 223] width 13 height 13
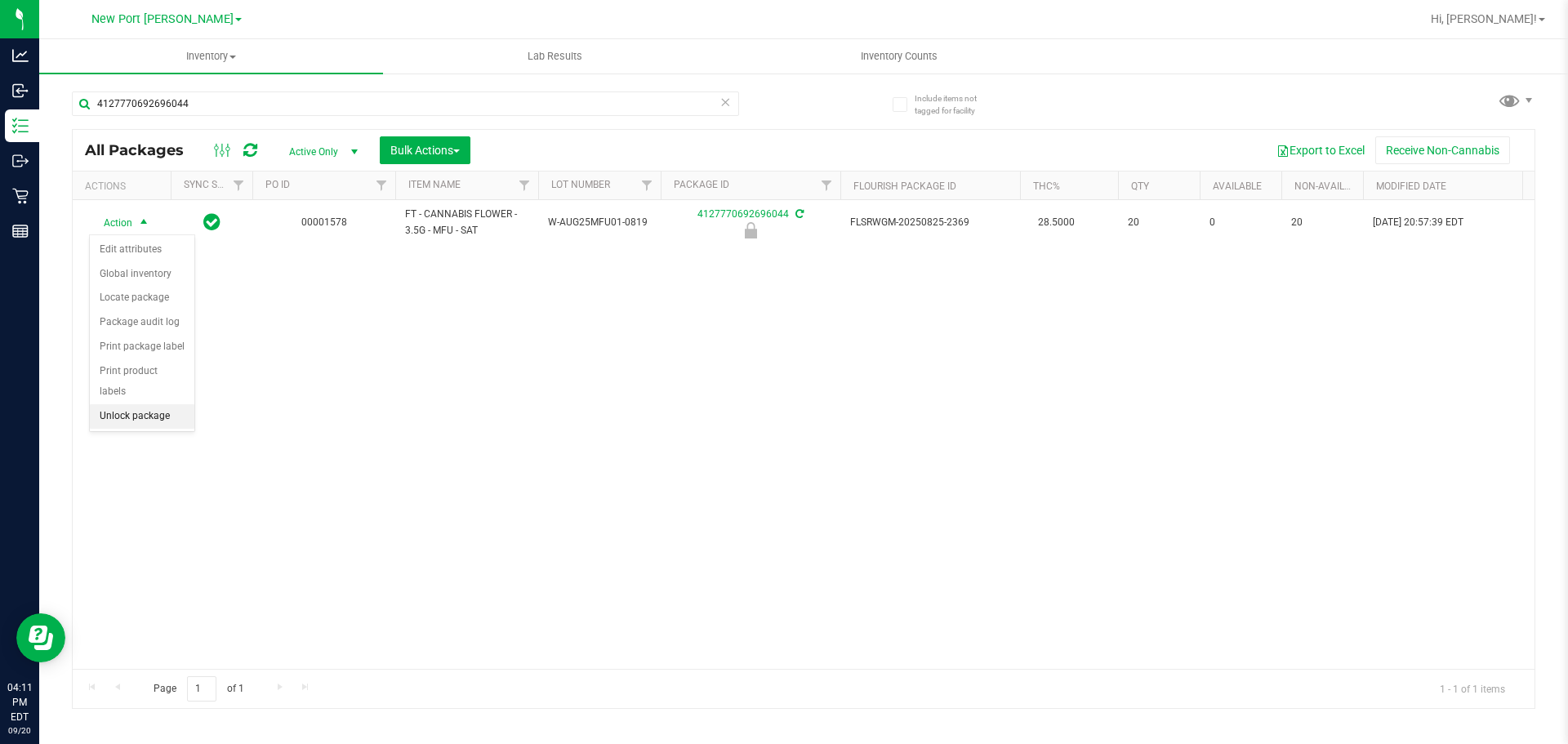
click at [154, 404] on li "Unlock package" at bounding box center [142, 416] width 104 height 24
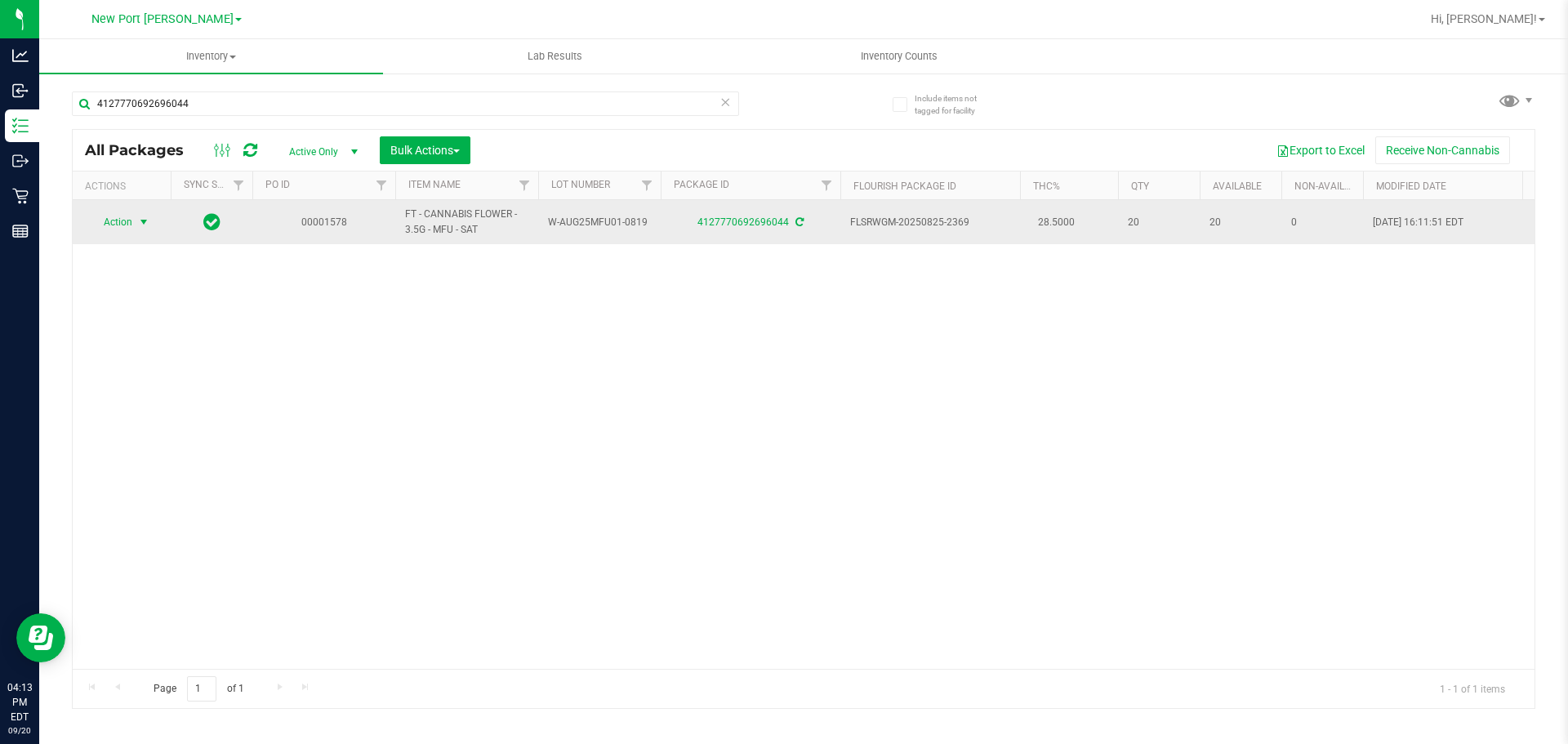
click at [138, 217] on span "select" at bounding box center [144, 222] width 13 height 13
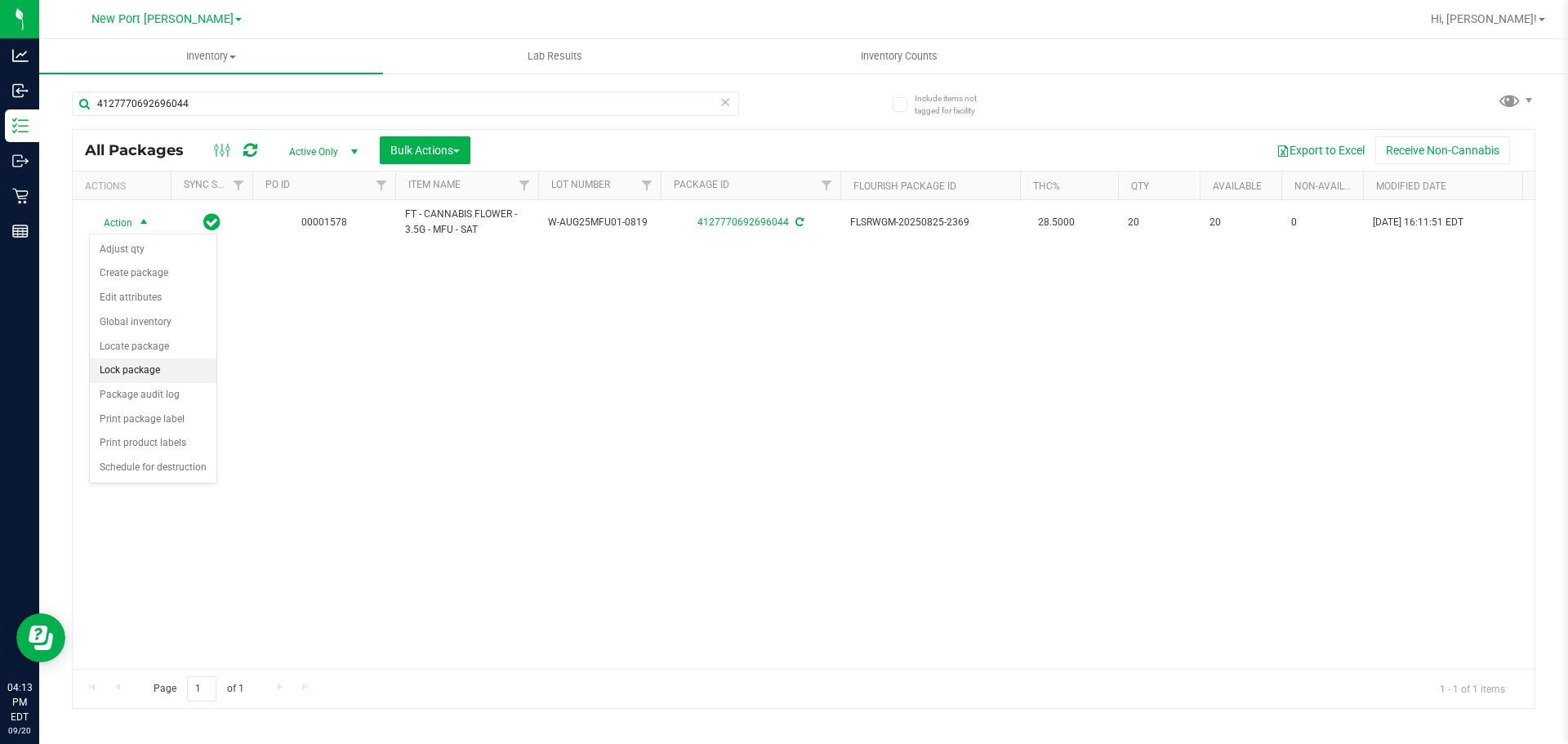
click at [162, 361] on li "Lock package" at bounding box center [153, 370] width 127 height 24
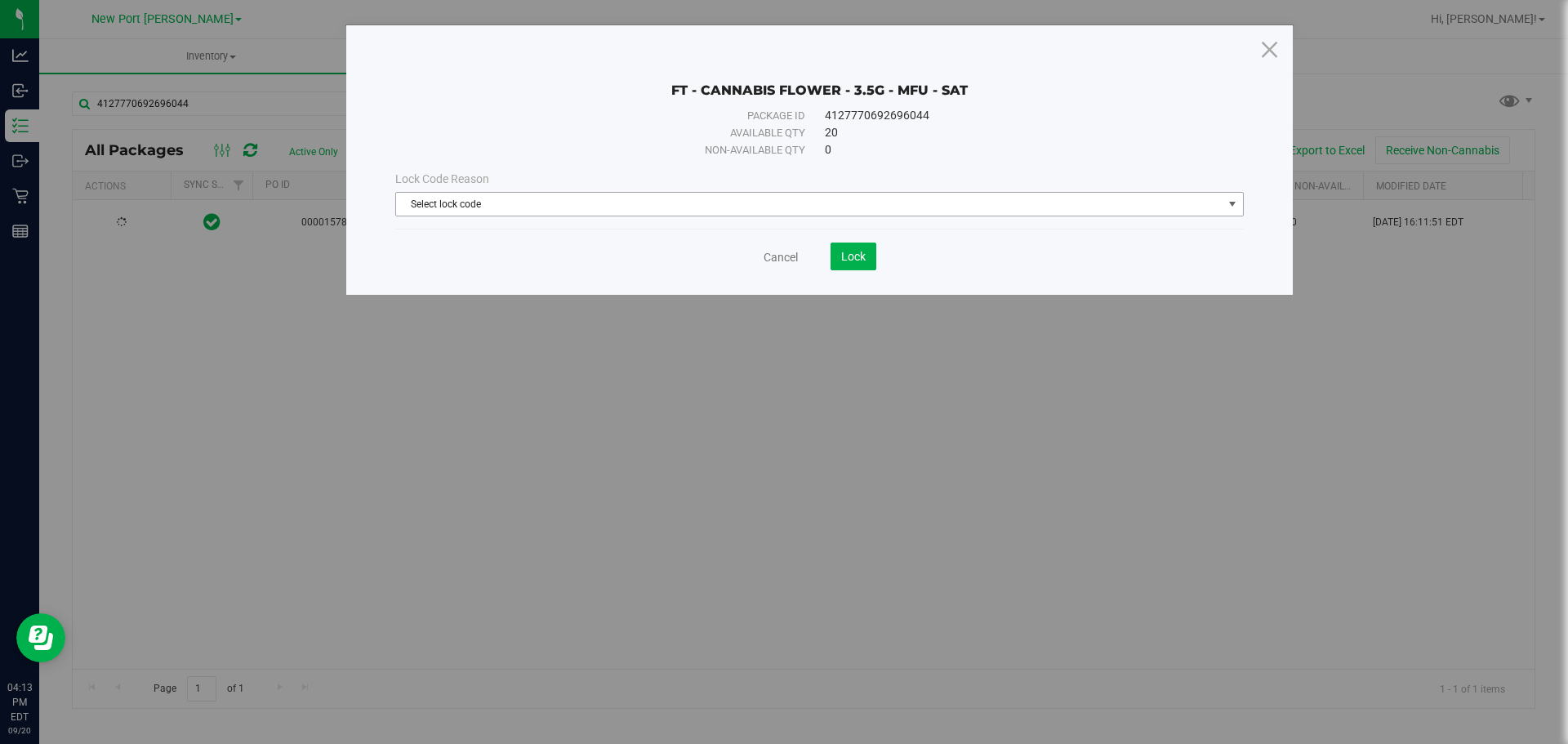
click at [829, 201] on span "Select lock code" at bounding box center [809, 204] width 826 height 23
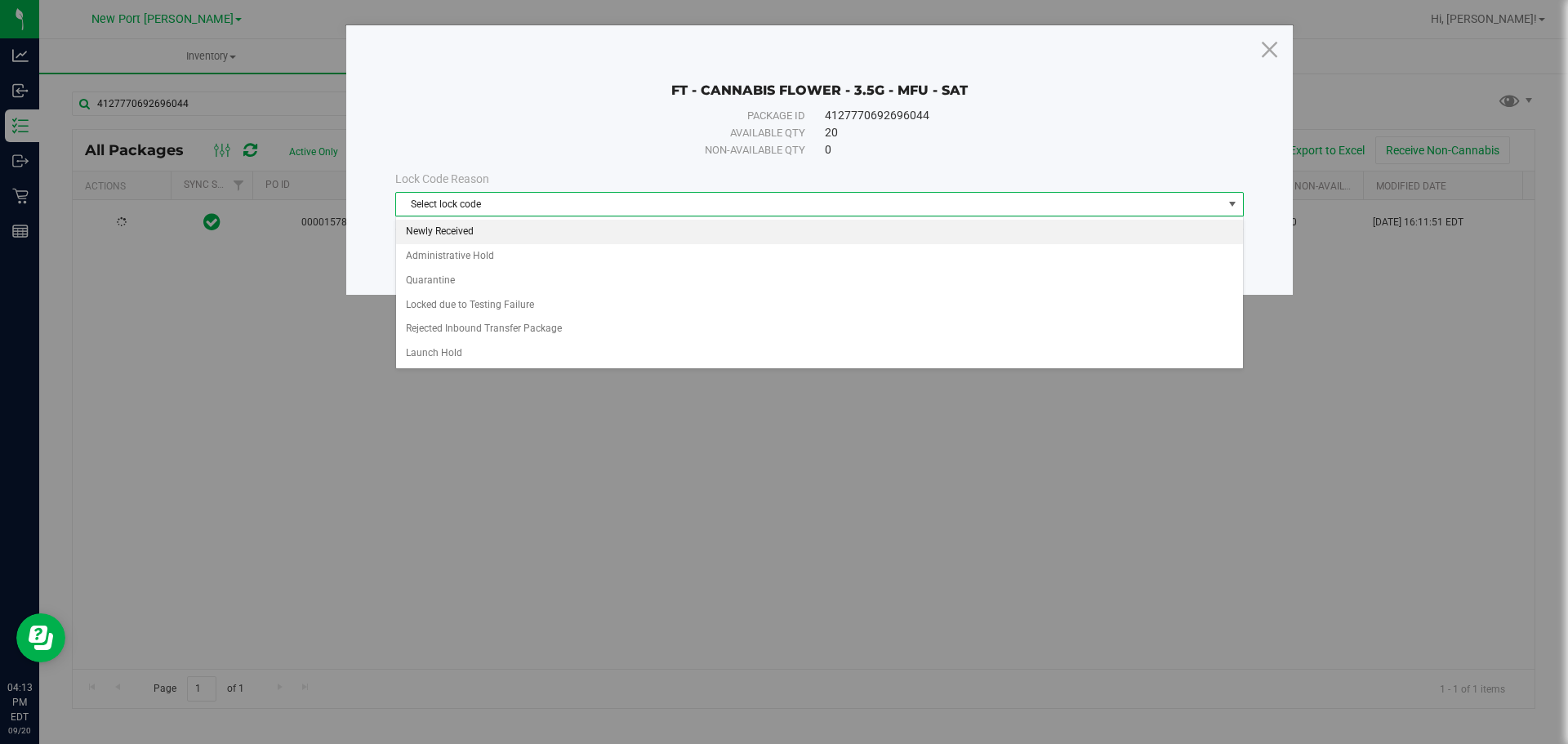
click at [672, 227] on li "Newly Received" at bounding box center [819, 231] width 847 height 24
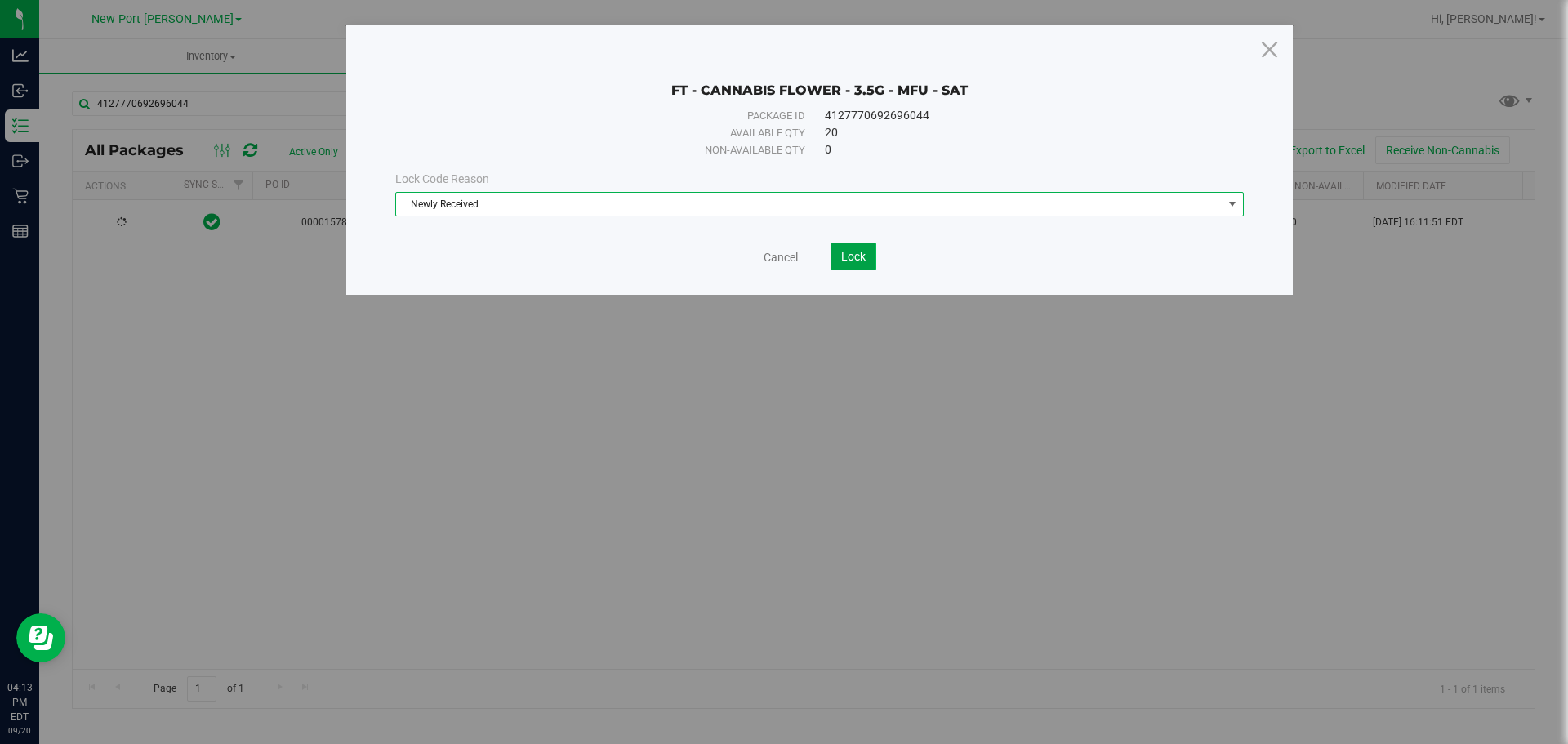
click at [844, 256] on span "Lock" at bounding box center [853, 256] width 24 height 13
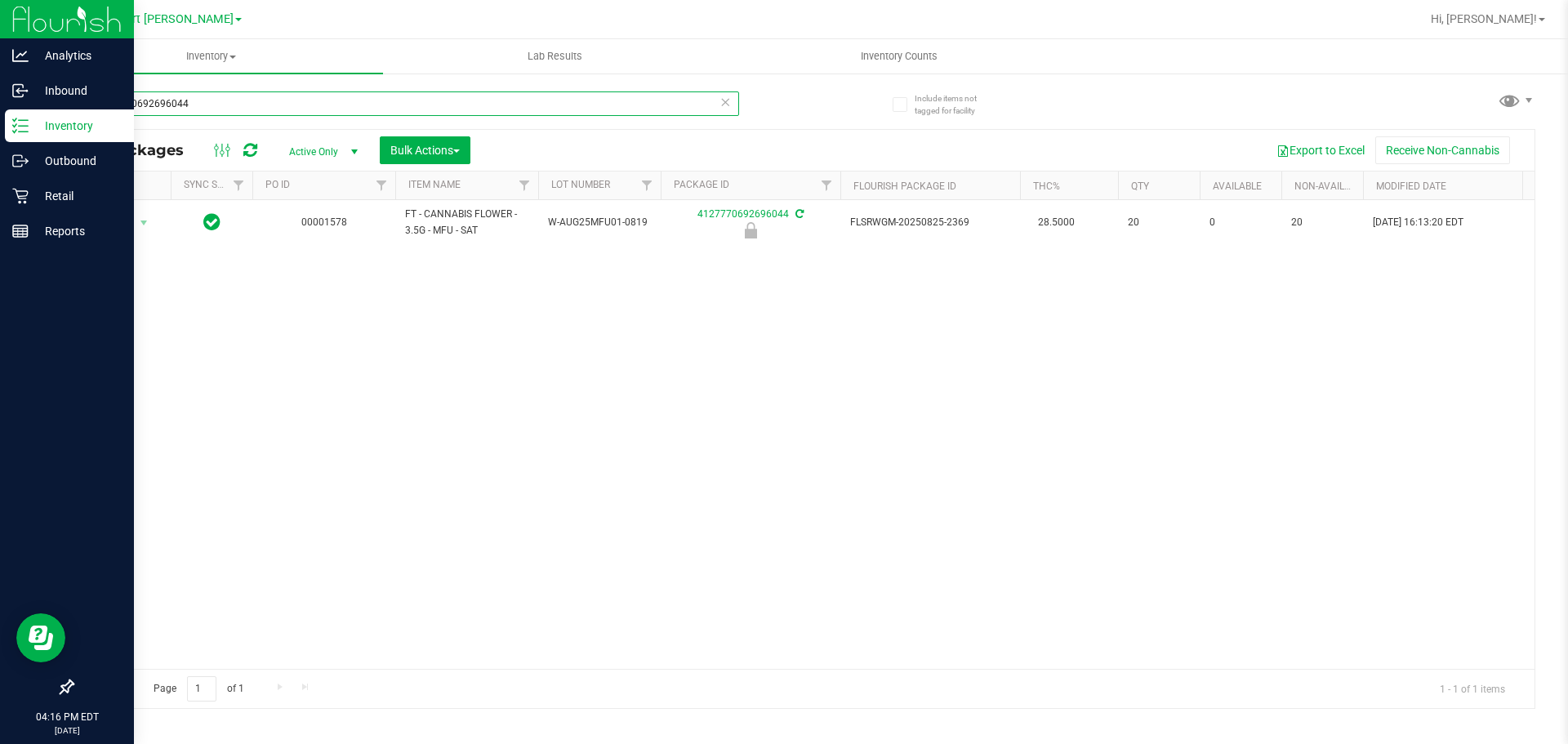
drag, startPoint x: 295, startPoint y: 98, endPoint x: 0, endPoint y: 92, distance: 295.1
click at [0, 101] on div "Analytics Inbound Inventory Outbound Retail Reports 04:16 PM EDT 09/20/2025 09/…" at bounding box center [784, 372] width 1568 height 744
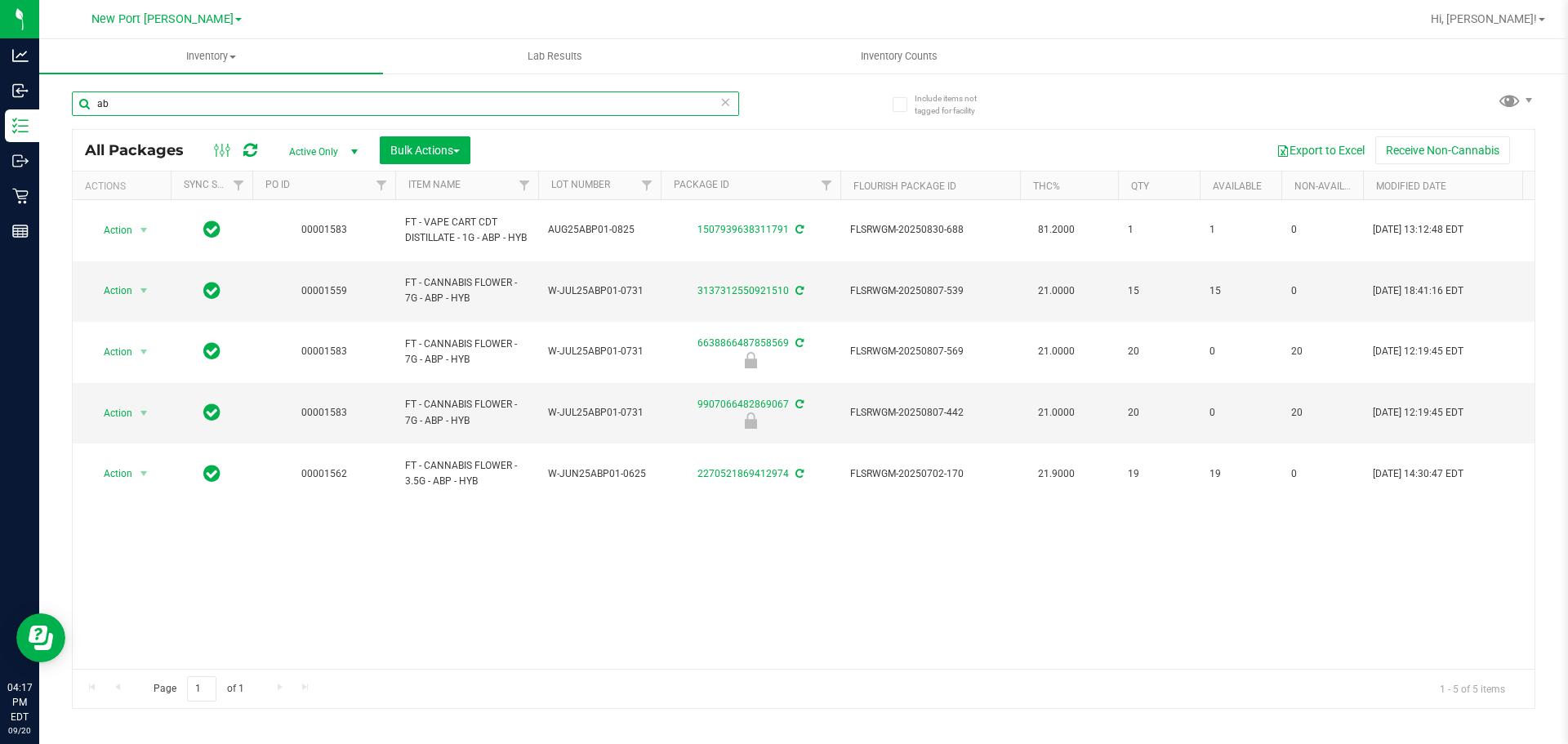
type input "a"
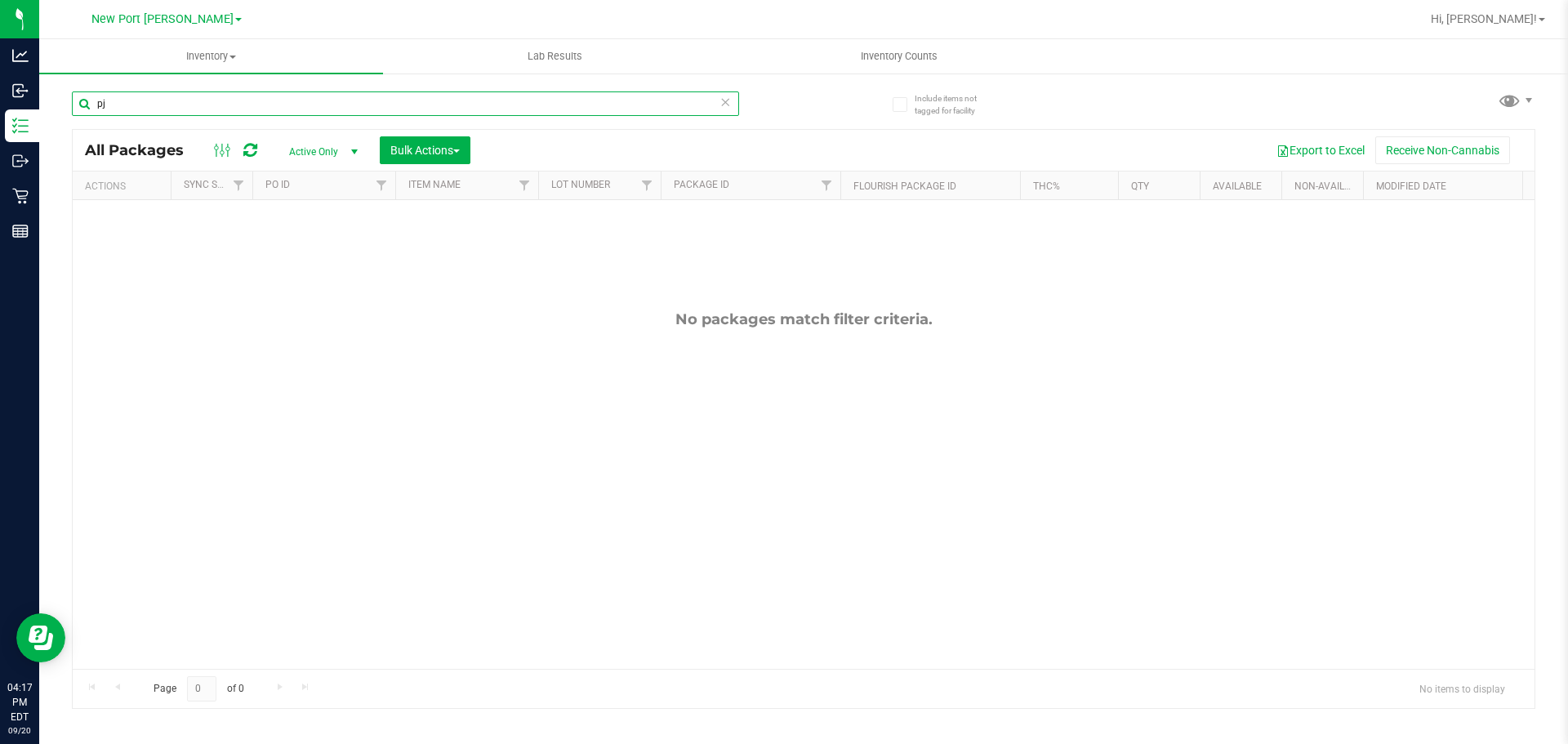
type input "p"
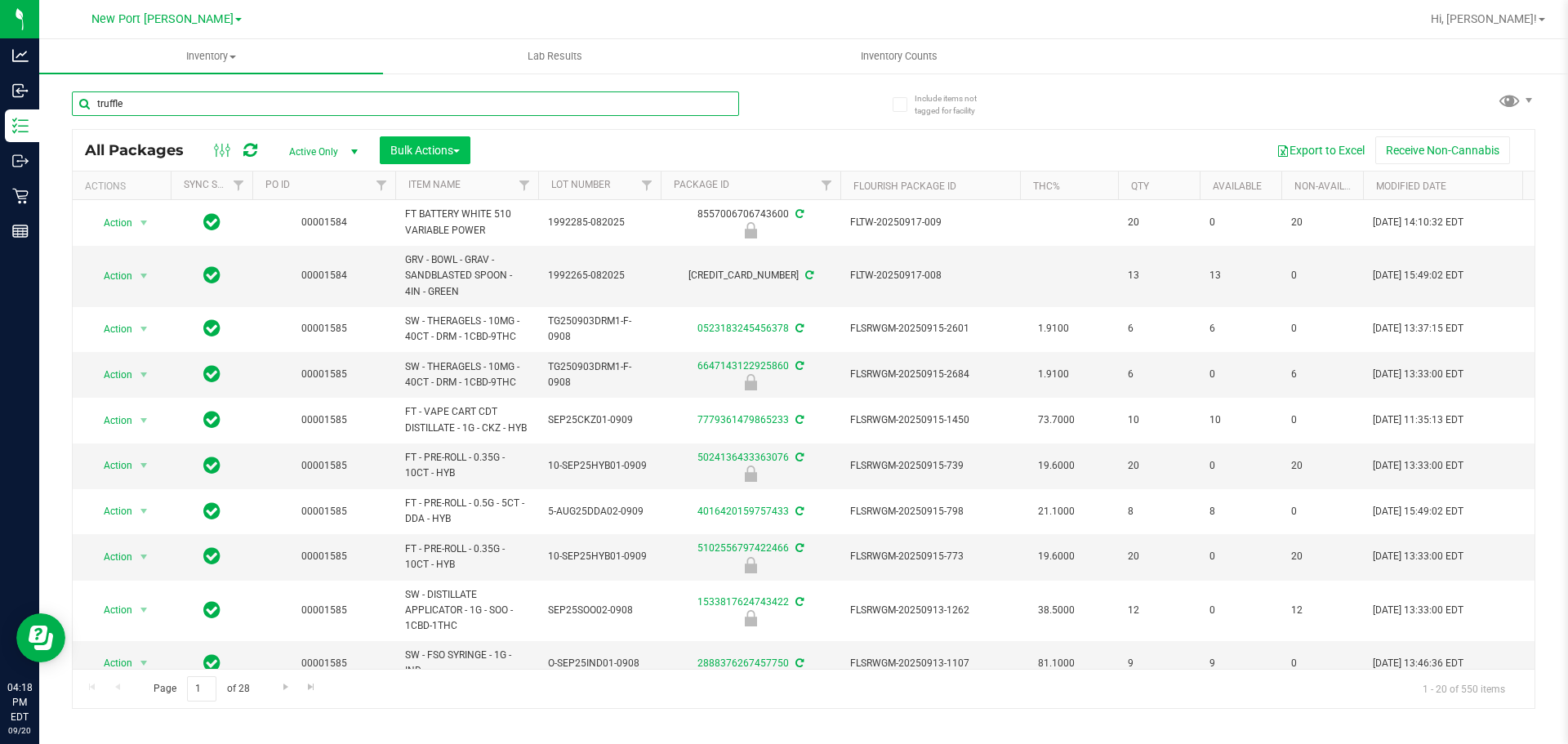
type input "truffle"
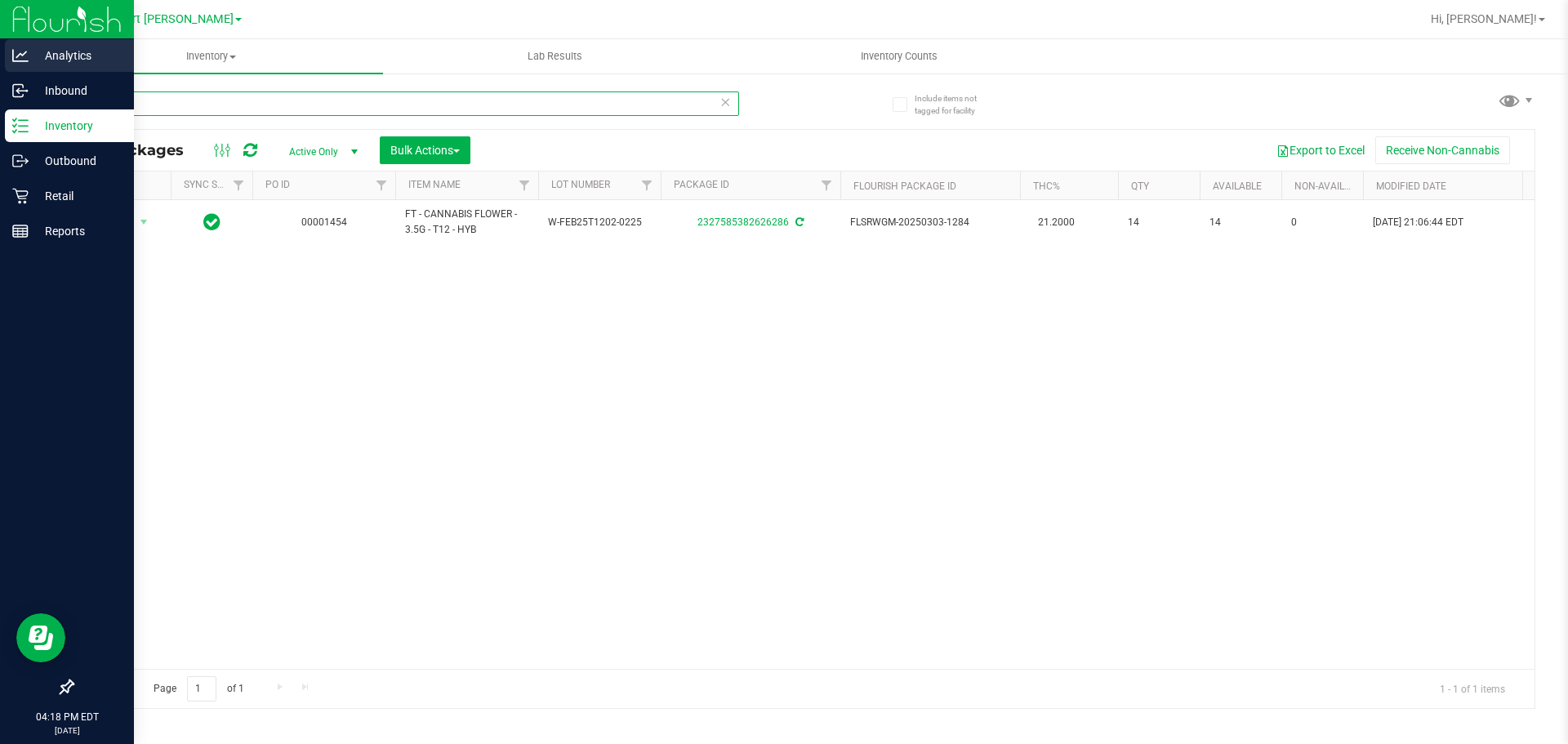
drag, startPoint x: 186, startPoint y: 101, endPoint x: 0, endPoint y: 73, distance: 188.1
click at [0, 78] on div "Analytics Inbound Inventory Outbound Retail Reports 04:18 PM EDT 09/20/2025 09/…" at bounding box center [784, 372] width 1568 height 744
type input "t12"
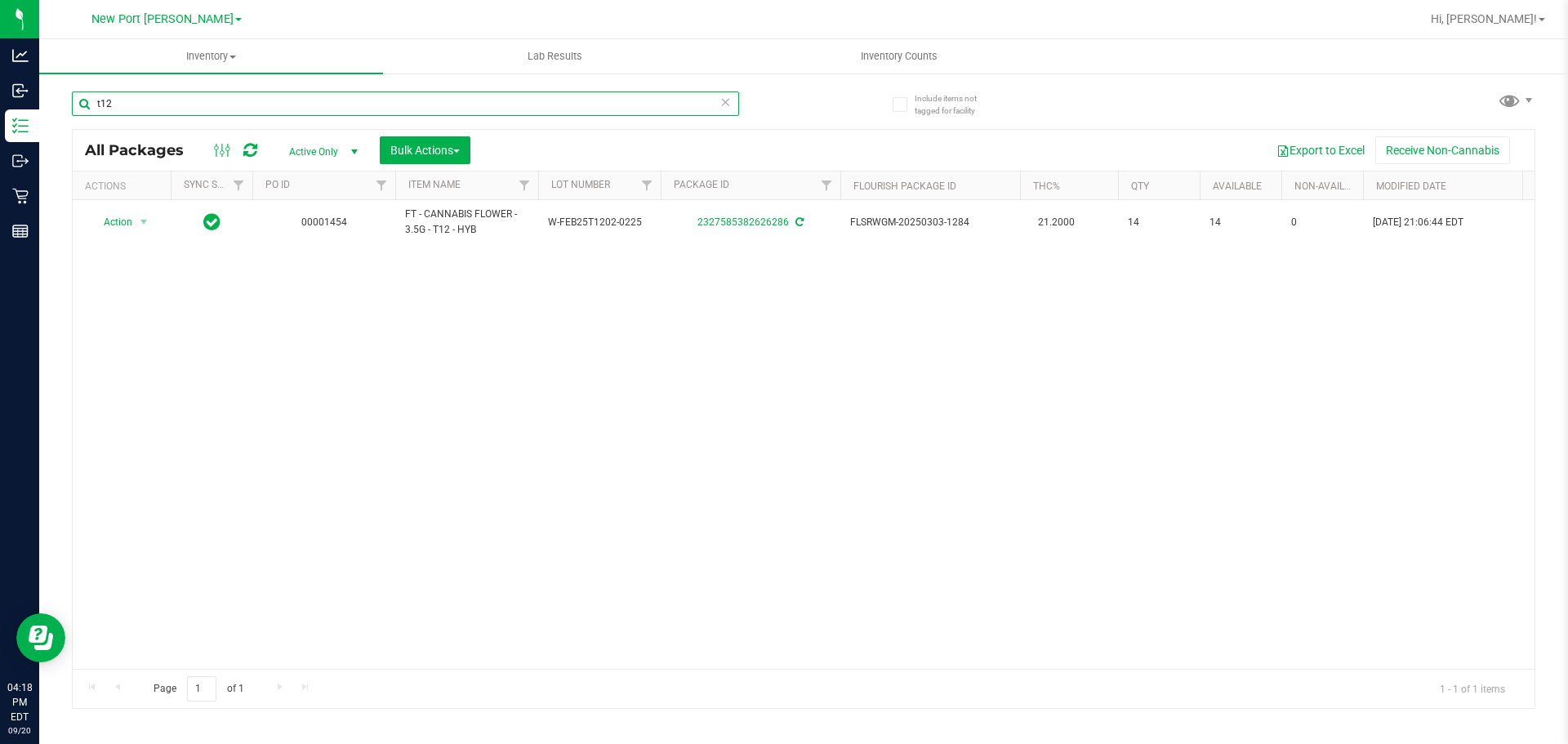
drag, startPoint x: 156, startPoint y: 99, endPoint x: 40, endPoint y: 96, distance: 116.0
click at [42, 100] on div "Include items not tagged for facility t12 All Packages Active Only Active Only …" at bounding box center [803, 321] width 1529 height 498
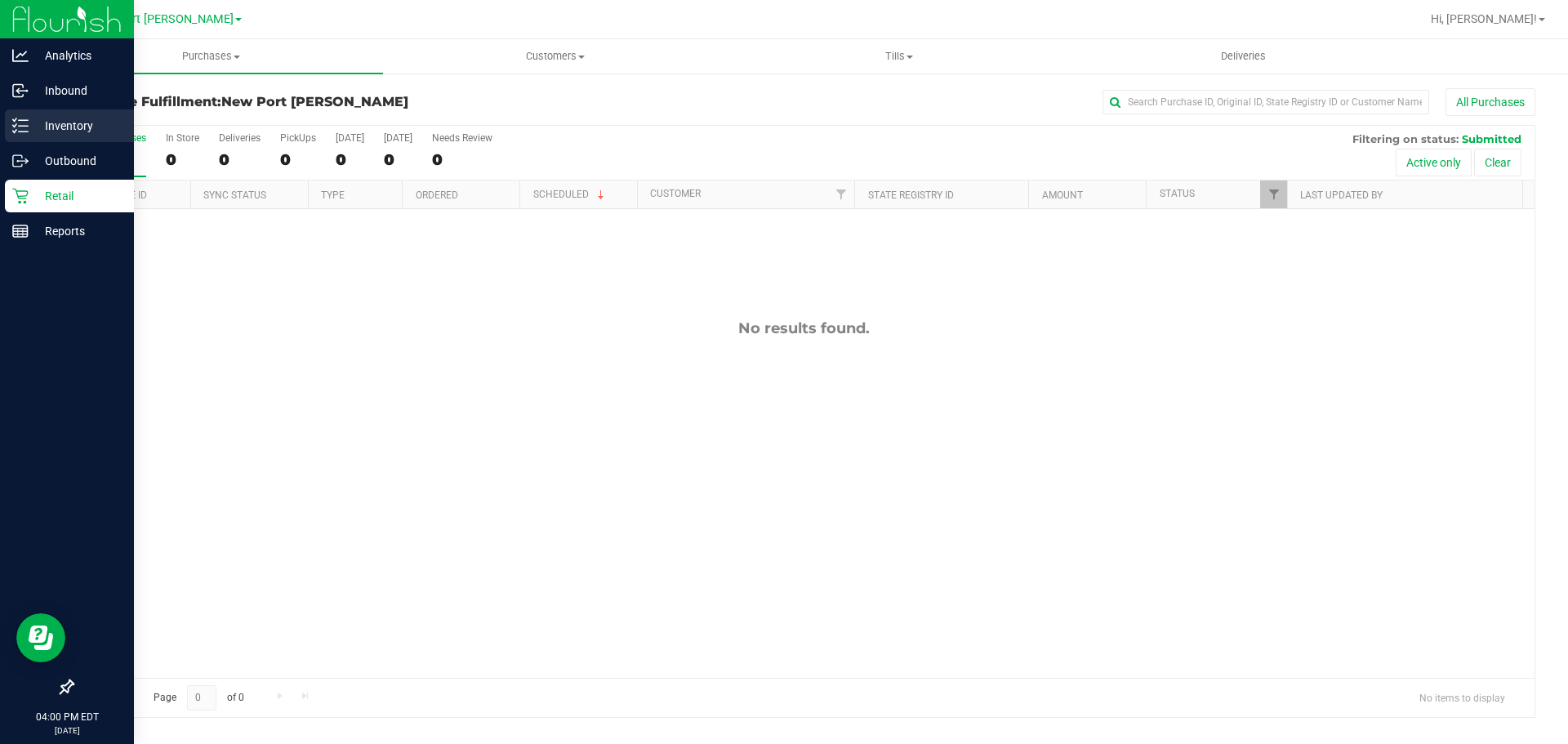
click at [24, 121] on icon at bounding box center [21, 126] width 16 height 16
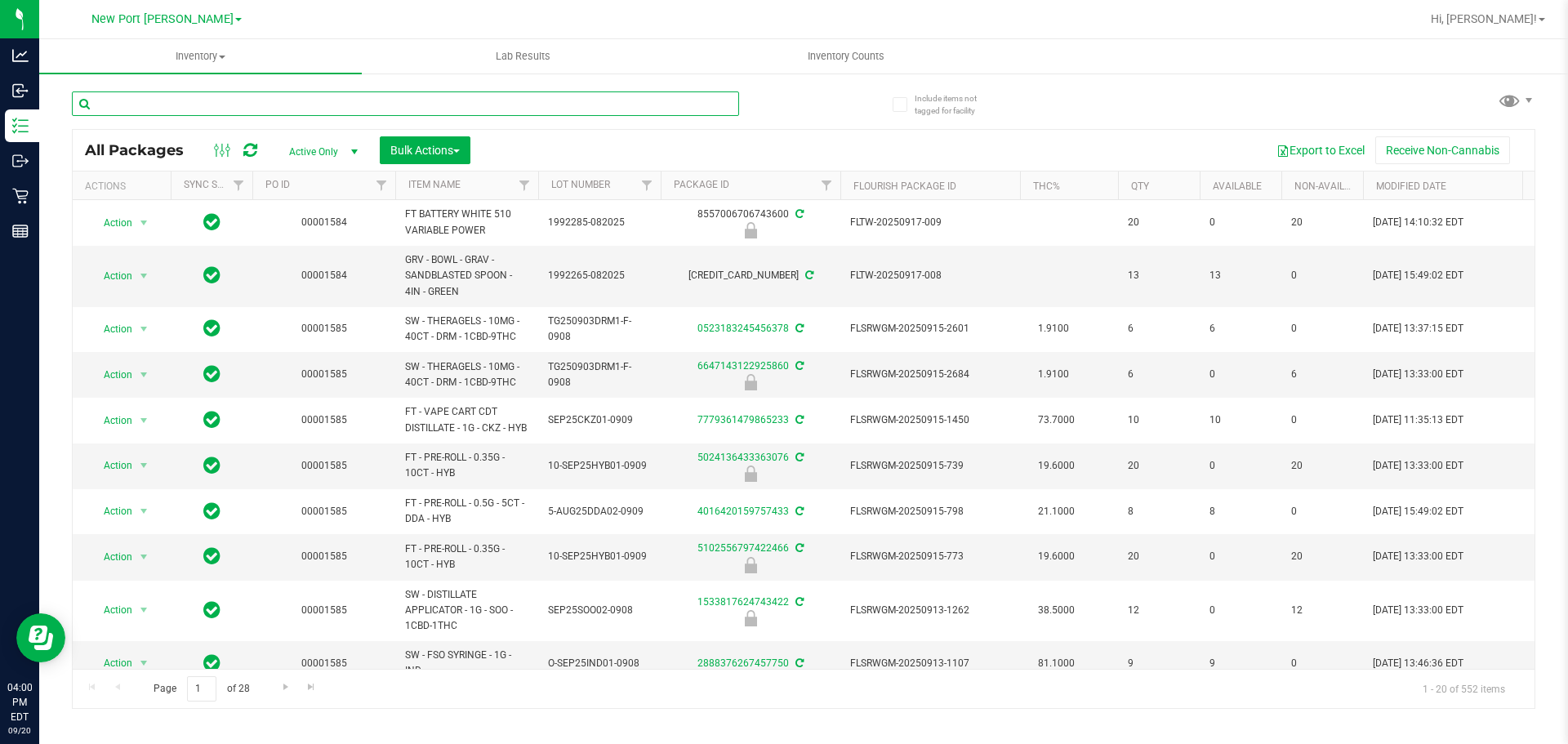
click at [334, 101] on input "text" at bounding box center [406, 103] width 668 height 24
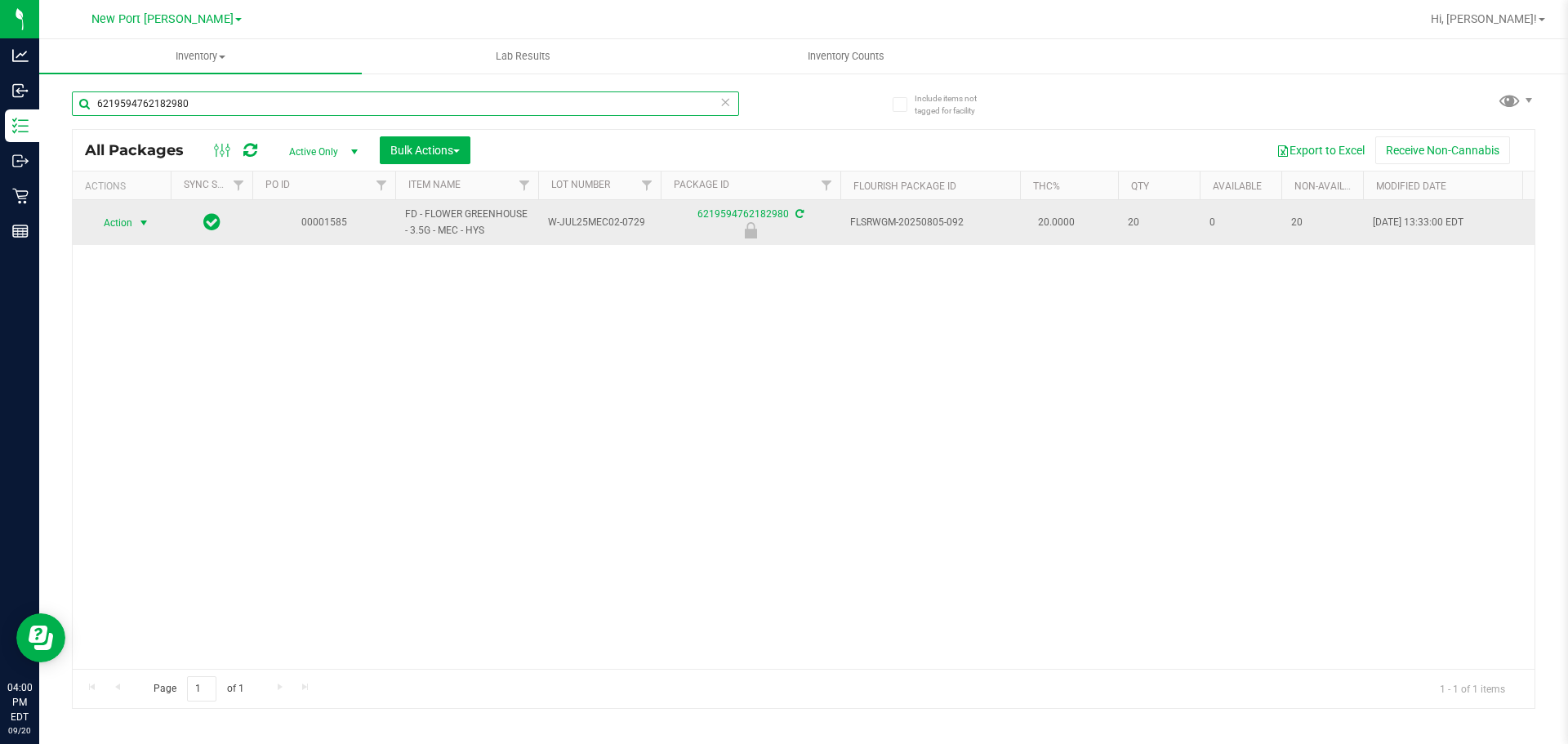
type input "6219594762182980"
click at [147, 227] on span "select" at bounding box center [144, 223] width 13 height 13
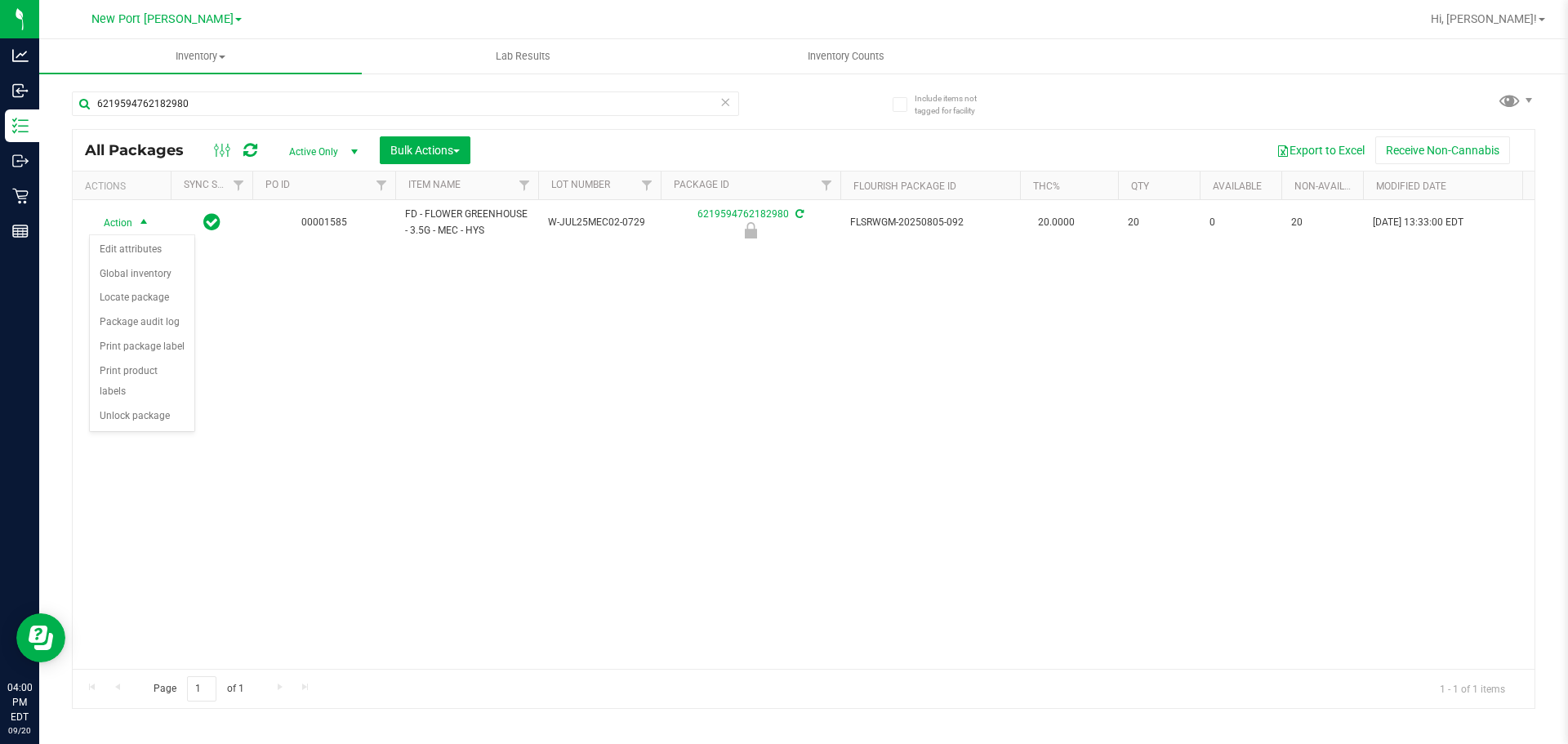
click at [681, 141] on div "Export to Excel Receive Non-Cannabis" at bounding box center [1002, 150] width 1040 height 28
drag, startPoint x: 148, startPoint y: 222, endPoint x: 149, endPoint y: 245, distance: 23.0
click at [147, 222] on span "select" at bounding box center [144, 223] width 13 height 13
click at [146, 404] on li "Unlock package" at bounding box center [142, 416] width 104 height 24
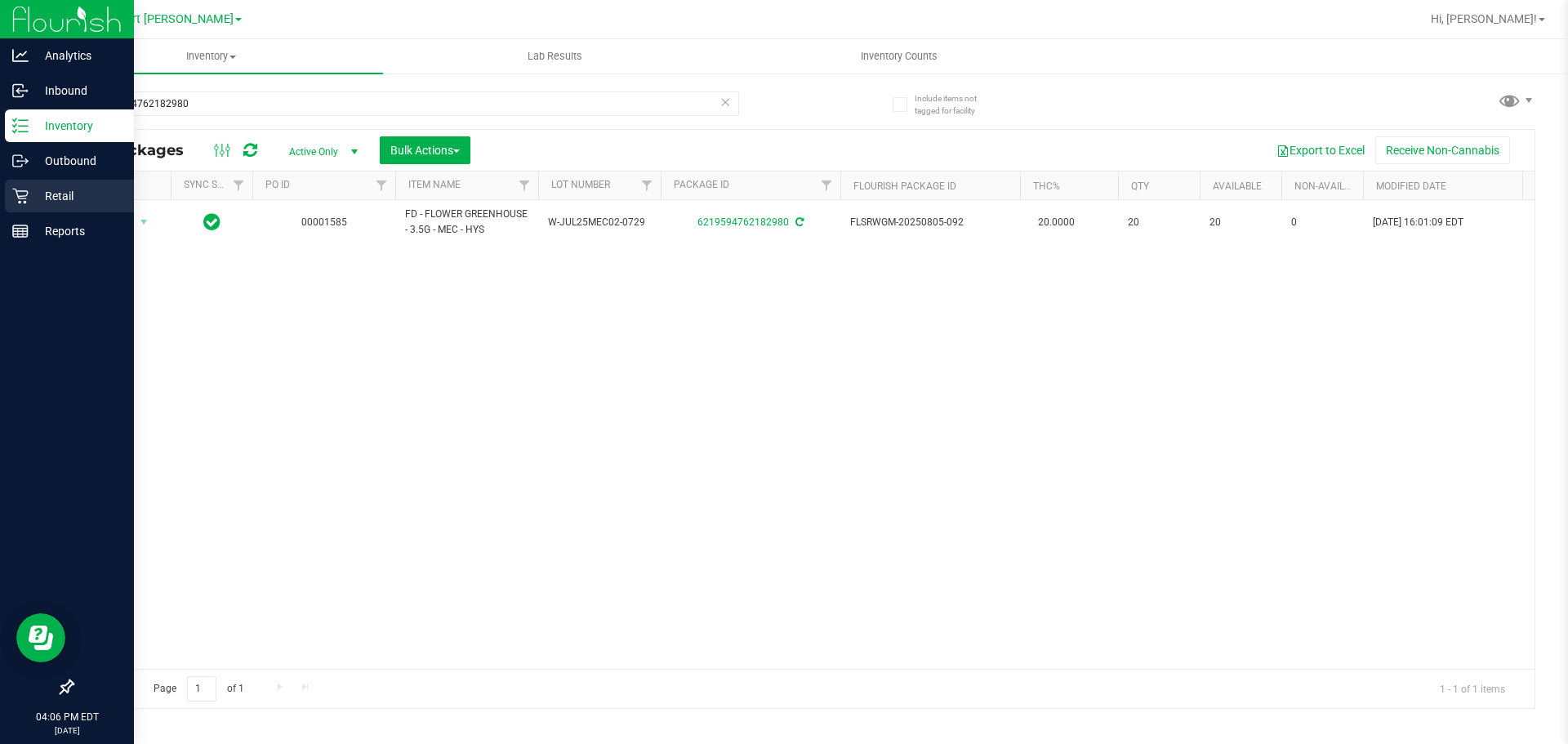
click at [51, 193] on p "Retail" at bounding box center [78, 196] width 98 height 20
